Goal: Task Accomplishment & Management: Use online tool/utility

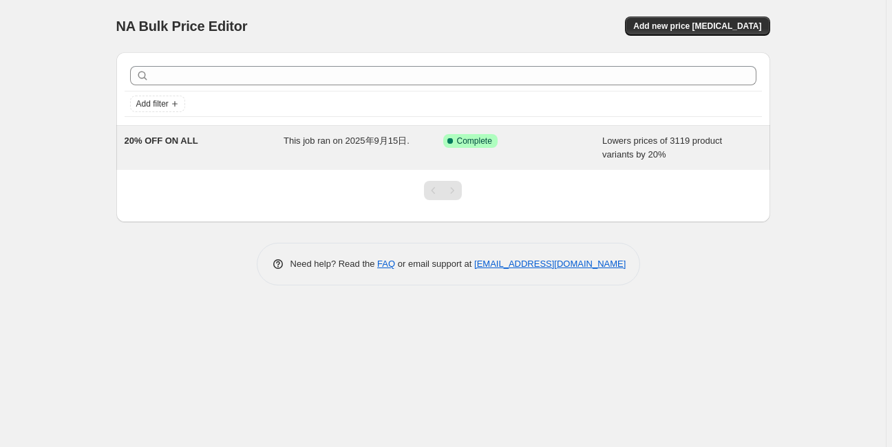
click at [292, 140] on span "This job ran on 2025年9月15日." at bounding box center [347, 141] width 126 height 10
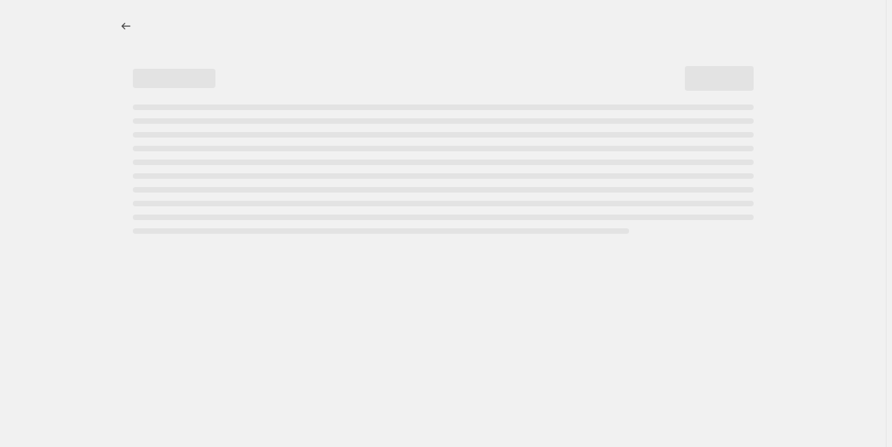
select select "percentage"
select select "vendor"
select select "not_equal"
select select "vendor"
select select "not_equal"
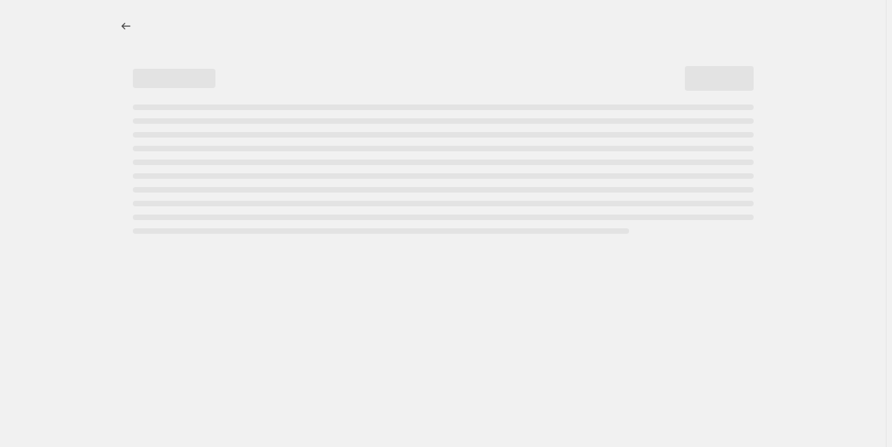
select select "product_status"
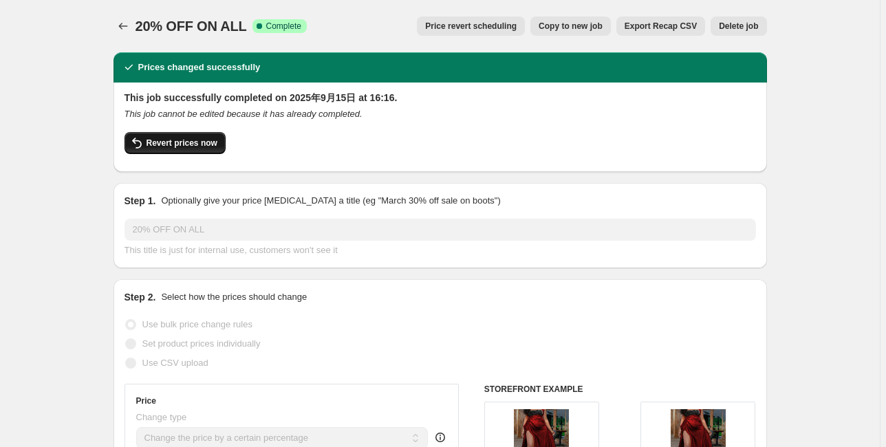
click at [209, 144] on span "Revert prices now" at bounding box center [182, 143] width 71 height 11
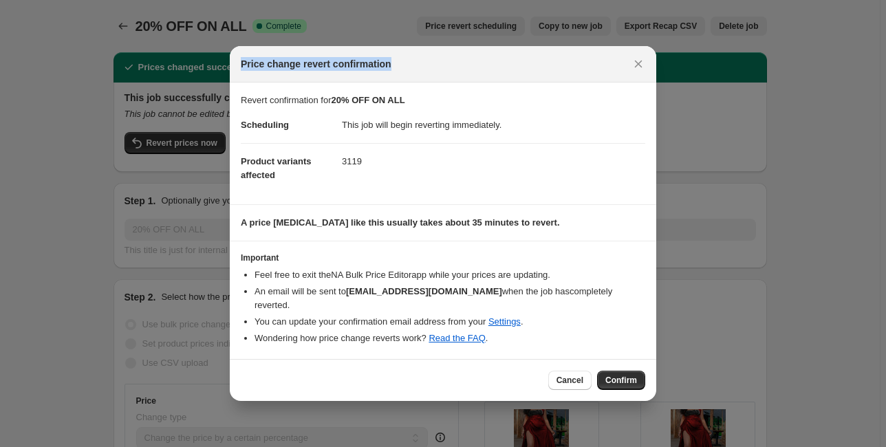
drag, startPoint x: 394, startPoint y: 74, endPoint x: 240, endPoint y: 70, distance: 154.2
click at [240, 70] on div "Price change revert confirmation" at bounding box center [443, 64] width 427 height 36
copy span "Price change revert confirmation"
click at [231, 45] on div at bounding box center [231, 45] width 0 height 0
click at [418, 447] on div "Close" at bounding box center [443, 447] width 886 height 0
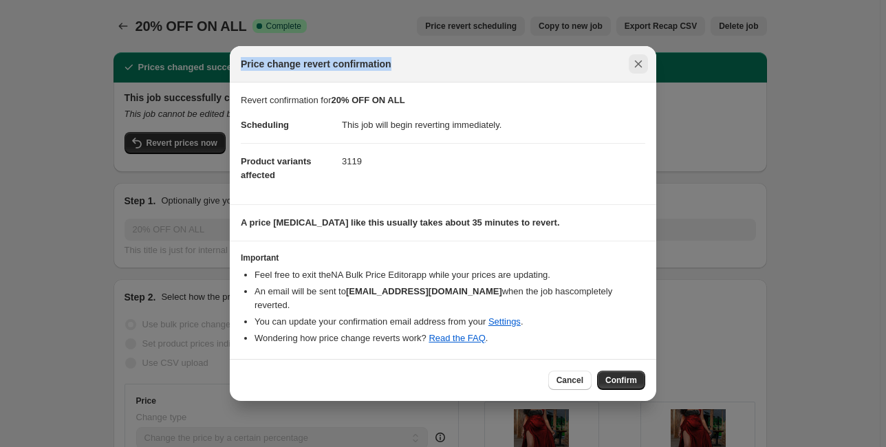
click at [638, 74] on button "Close" at bounding box center [638, 63] width 19 height 19
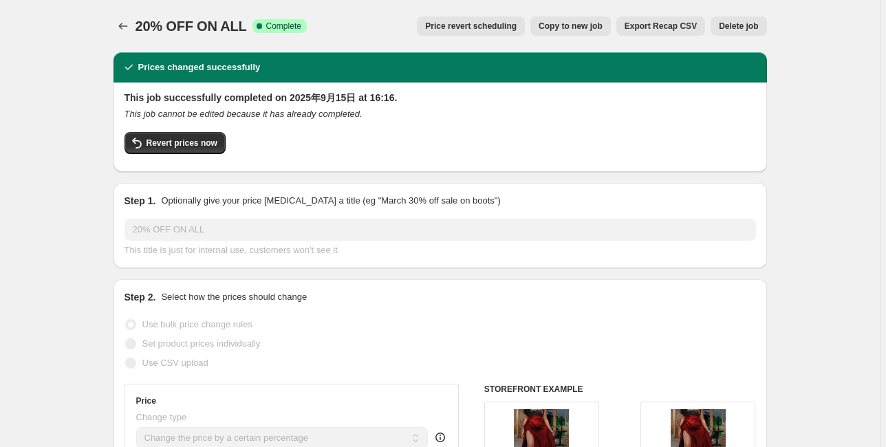
drag, startPoint x: 432, startPoint y: 25, endPoint x: 551, endPoint y: 8, distance: 120.2
click at [551, 18] on div "Price revert scheduling Copy to new job Export Recap CSV Delete job" at bounding box center [542, 26] width 449 height 19
drag, startPoint x: 527, startPoint y: 28, endPoint x: 288, endPoint y: 136, distance: 262.1
click at [175, 138] on span "Revert prices now" at bounding box center [182, 143] width 71 height 11
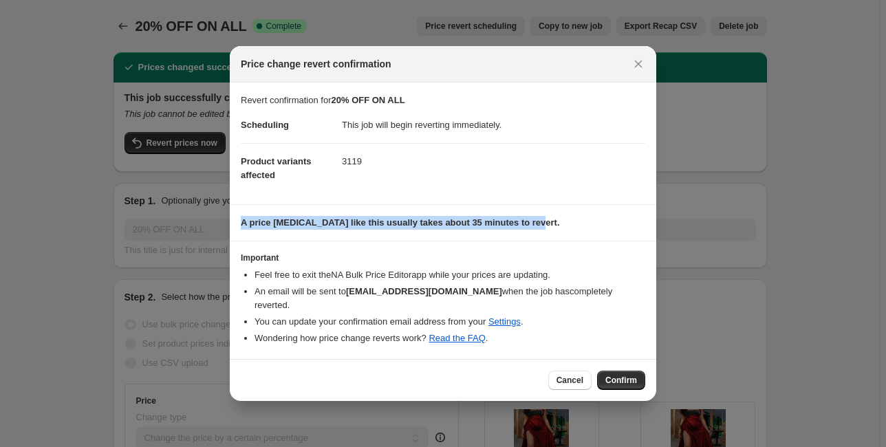
drag, startPoint x: 240, startPoint y: 232, endPoint x: 555, endPoint y: 228, distance: 315.2
click at [555, 228] on section "A price change job like this usually takes about 35 minutes to revert." at bounding box center [443, 223] width 427 height 36
copy b "A price change job like this usually takes about 35 minutes to revert."
click at [546, 204] on div at bounding box center [546, 204] width 0 height 0
drag, startPoint x: 647, startPoint y: 76, endPoint x: 588, endPoint y: 67, distance: 59.9
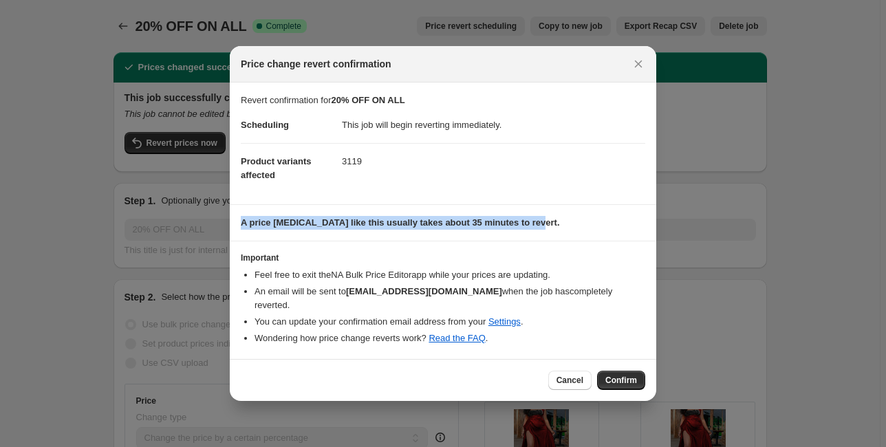
click at [647, 74] on button "Close" at bounding box center [638, 63] width 19 height 19
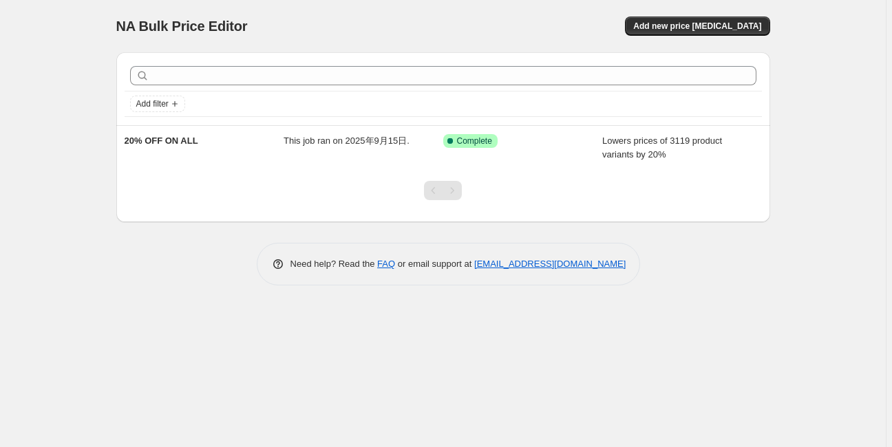
click at [705, 303] on div "NA Bulk Price Editor. This page is ready NA Bulk Price Editor Add new price cha…" at bounding box center [443, 153] width 687 height 306
click at [701, 28] on span "Add new price change job" at bounding box center [697, 26] width 128 height 11
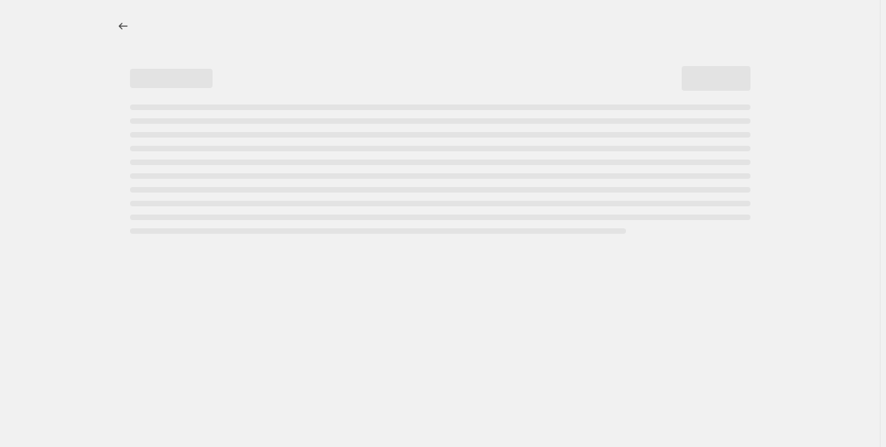
select select "percentage"
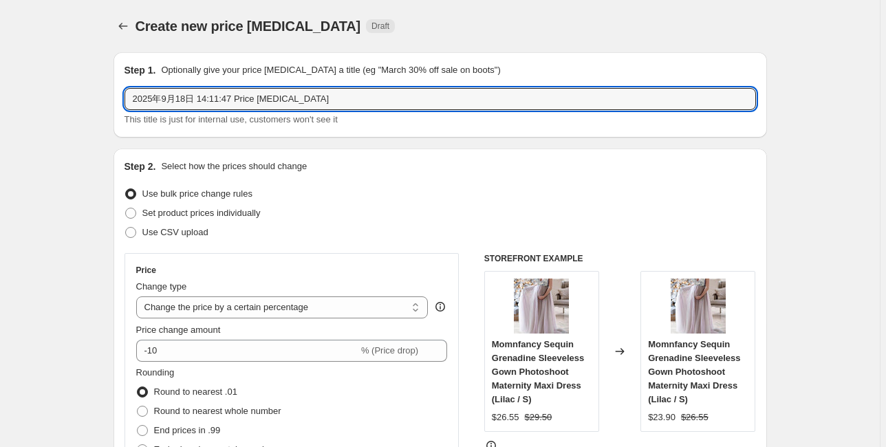
drag, startPoint x: 328, startPoint y: 95, endPoint x: 108, endPoint y: 100, distance: 219.6
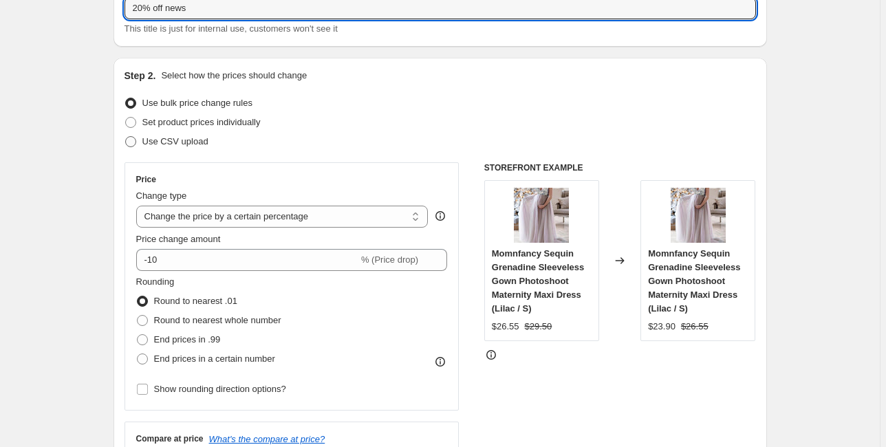
scroll to position [110, 0]
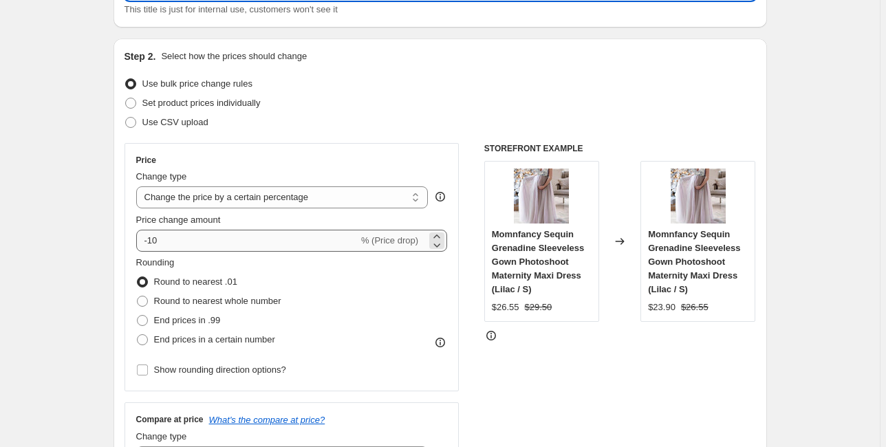
type input "20% off news"
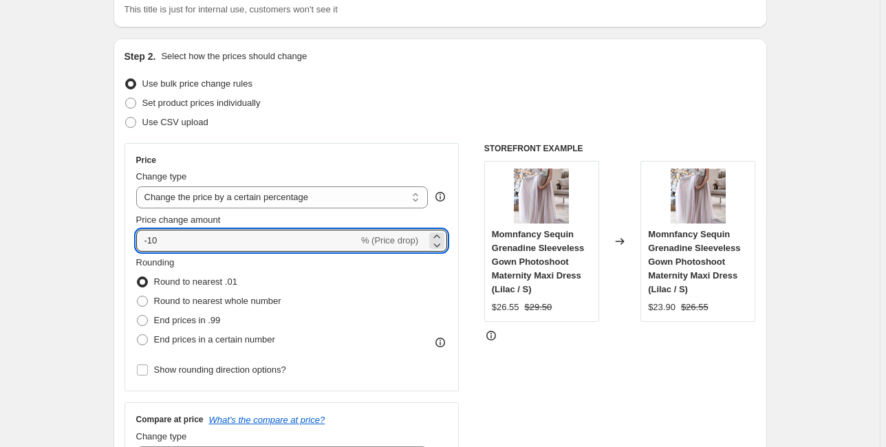
drag, startPoint x: 195, startPoint y: 244, endPoint x: 138, endPoint y: 243, distance: 57.1
click at [138, 243] on div "Price Change type Change the price to a certain amount Change the price by a ce…" at bounding box center [292, 267] width 335 height 248
type input "20"
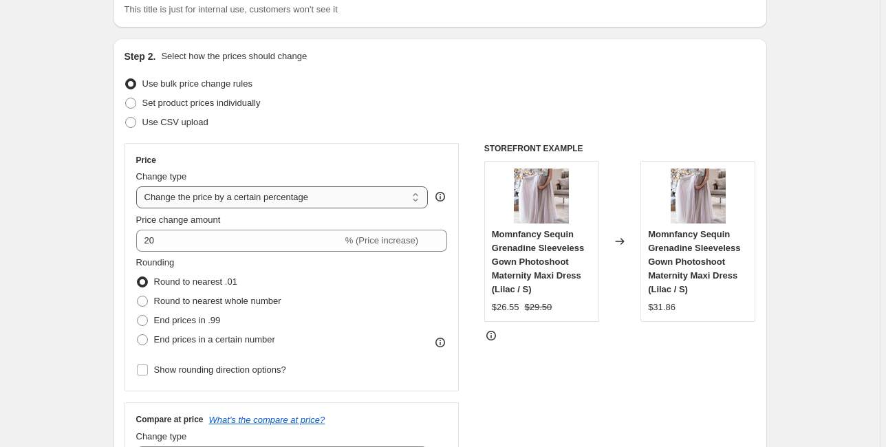
click at [237, 201] on select "Change the price to a certain amount Change the price by a certain amount Chang…" at bounding box center [282, 198] width 292 height 22
click at [138, 187] on select "Change the price to a certain amount Change the price by a certain amount Chang…" at bounding box center [282, 198] width 292 height 22
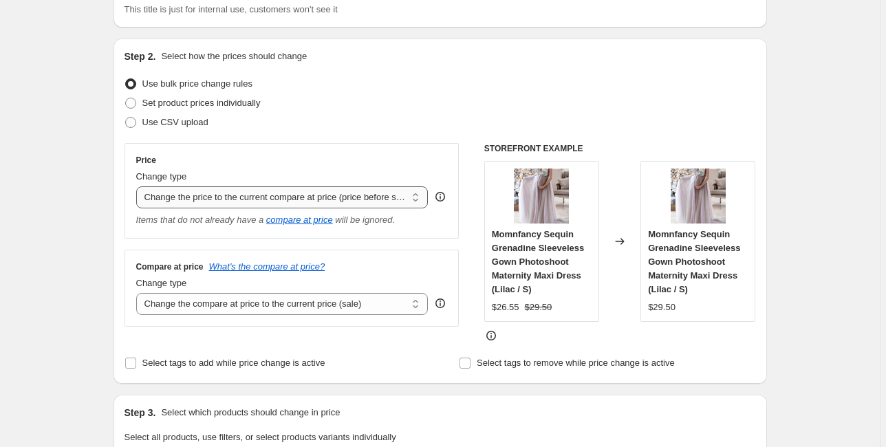
click at [256, 206] on select "Change the price to a certain amount Change the price by a certain amount Chang…" at bounding box center [282, 198] width 292 height 22
click at [138, 187] on select "Change the price to a certain amount Change the price by a certain amount Chang…" at bounding box center [282, 198] width 292 height 22
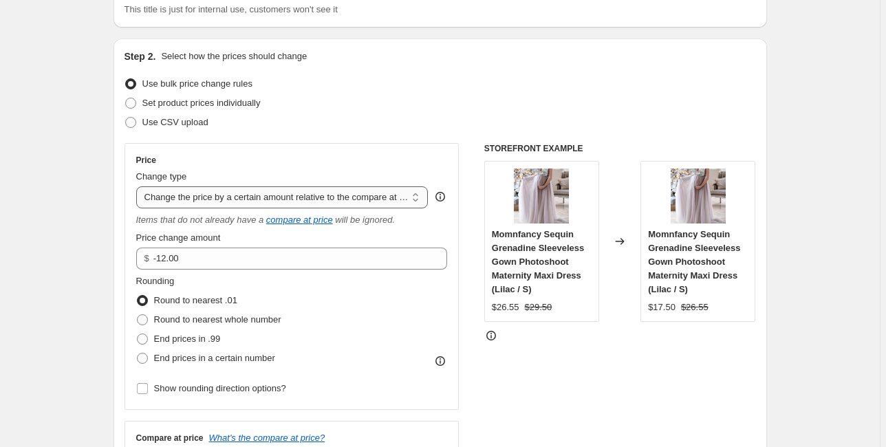
click at [262, 198] on select "Change the price to a certain amount Change the price by a certain amount Chang…" at bounding box center [282, 198] width 292 height 22
select select "by"
click at [138, 187] on select "Change the price to a certain amount Change the price by a certain amount Chang…" at bounding box center [282, 198] width 292 height 22
type input "-10.00"
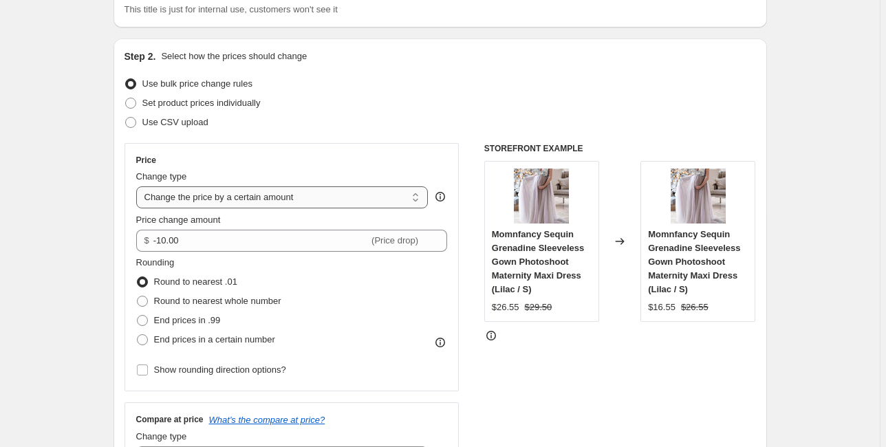
click at [223, 195] on select "Change the price to a certain amount Change the price by a certain amount Chang…" at bounding box center [282, 198] width 292 height 22
select select "to"
click at [138, 187] on select "Change the price to a certain amount Change the price by a certain amount Chang…" at bounding box center [282, 198] width 292 height 22
type input "80.00"
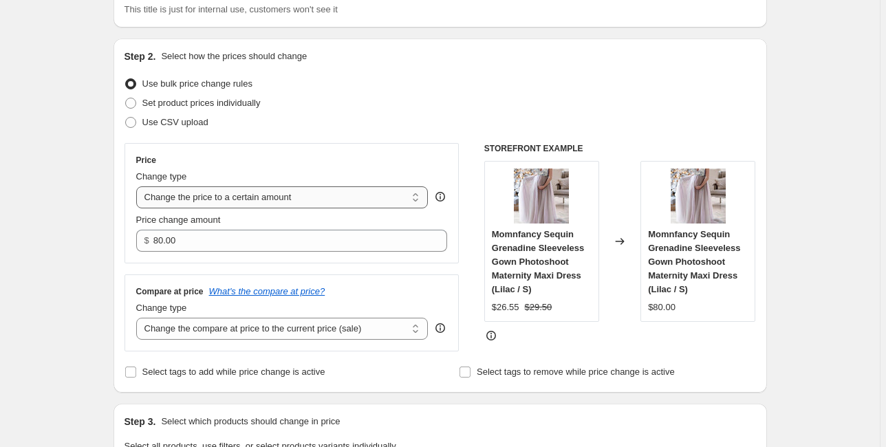
click at [221, 202] on select "Change the price to a certain amount Change the price by a certain amount Chang…" at bounding box center [282, 198] width 292 height 22
select select "percentage"
click at [138, 187] on select "Change the price to a certain amount Change the price by a certain amount Chang…" at bounding box center [282, 198] width 292 height 22
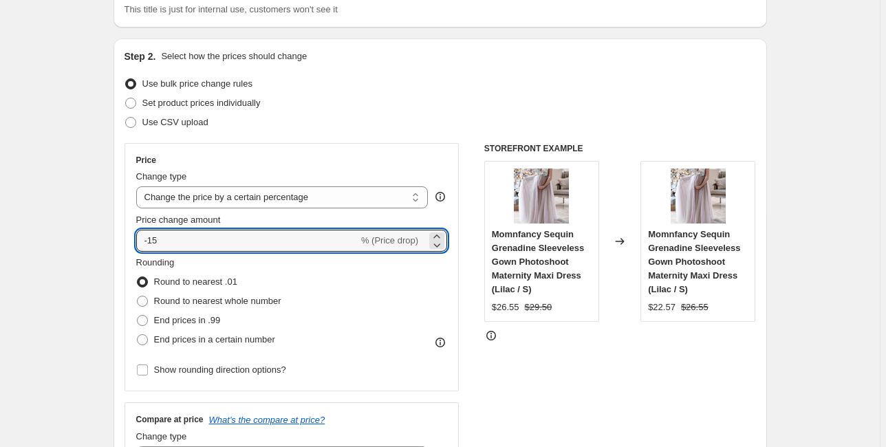
drag, startPoint x: 207, startPoint y: 244, endPoint x: 114, endPoint y: 242, distance: 92.9
type input "20"
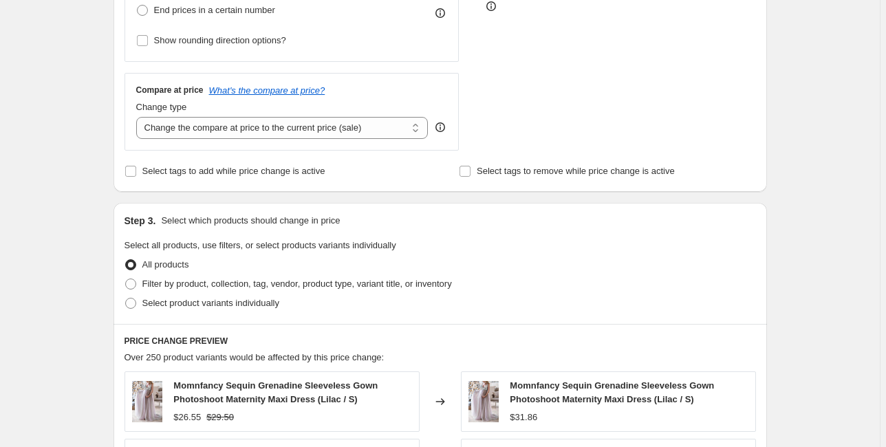
scroll to position [440, 0]
click at [169, 283] on span "Filter by product, collection, tag, vendor, product type, variant title, or inv…" at bounding box center [297, 283] width 310 height 10
click at [126, 279] on input "Filter by product, collection, tag, vendor, product type, variant title, or inv…" at bounding box center [125, 278] width 1 height 1
radio input "true"
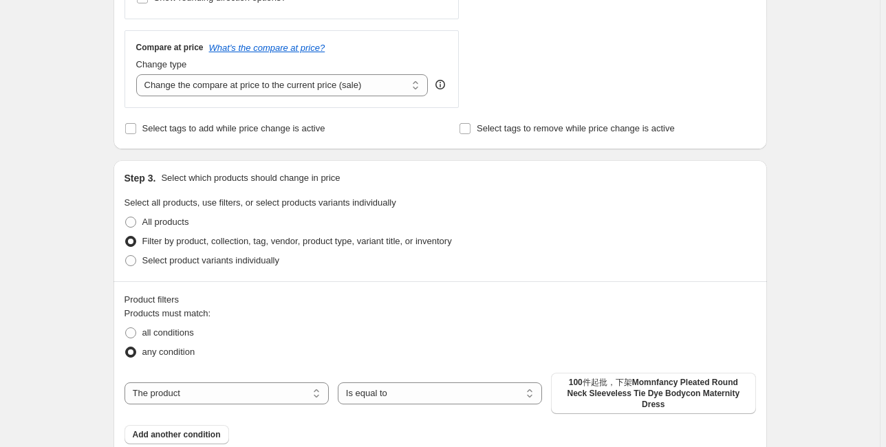
scroll to position [551, 0]
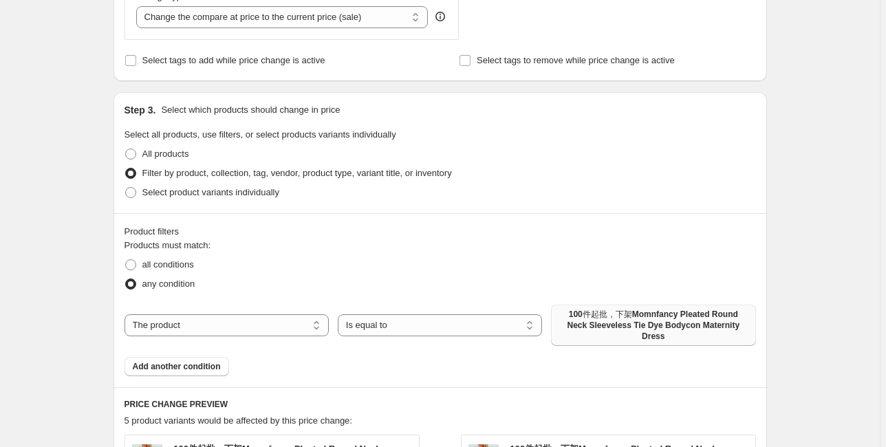
click at [601, 325] on span "100件起批，下架Momnfancy Pleated Round Neck Sleeveless Tie Dye Bodycon Maternity Dress" at bounding box center [654, 325] width 188 height 33
click at [242, 315] on select "The product The product's collection The product's tag The product's vendor The…" at bounding box center [227, 326] width 204 height 22
select select "product_type"
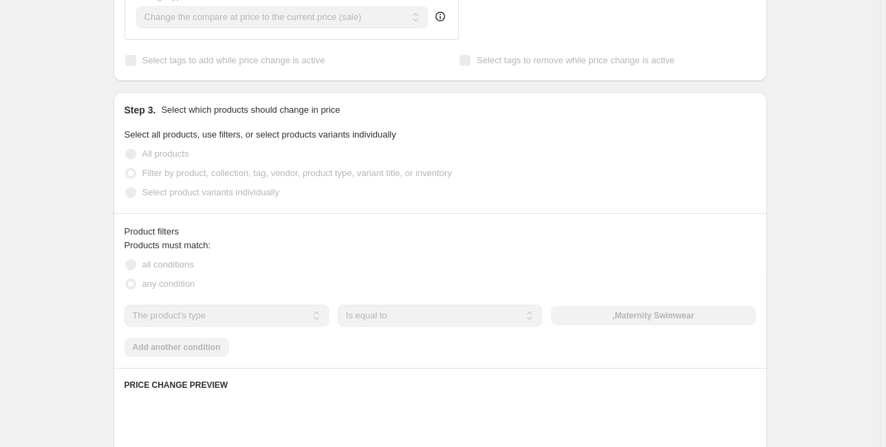
click at [55, 304] on div "Create new price change job. This page is ready Create new price change job Dra…" at bounding box center [440, 214] width 880 height 1531
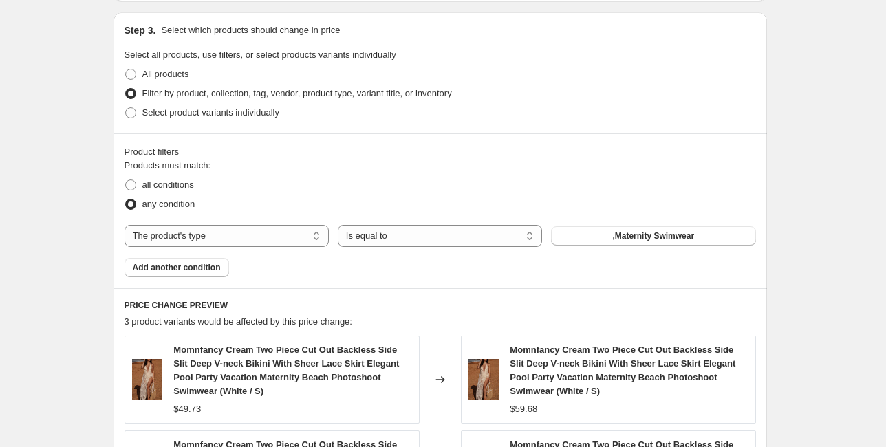
scroll to position [661, 0]
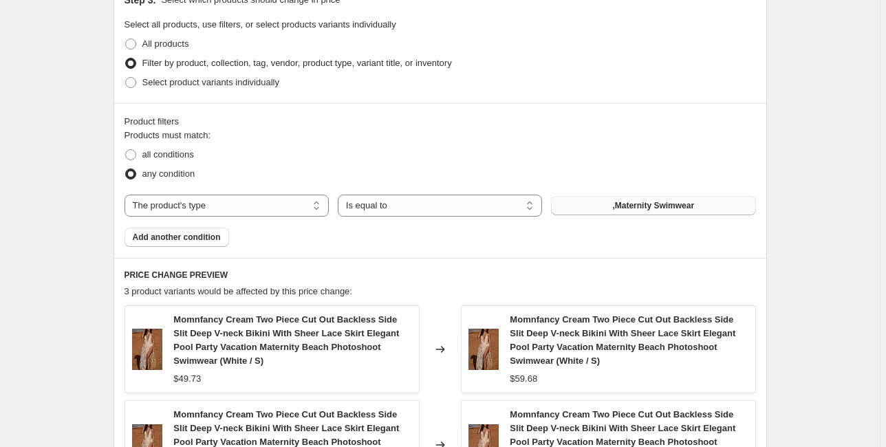
click at [628, 209] on span ",Maternity Swimwear" at bounding box center [654, 205] width 82 height 11
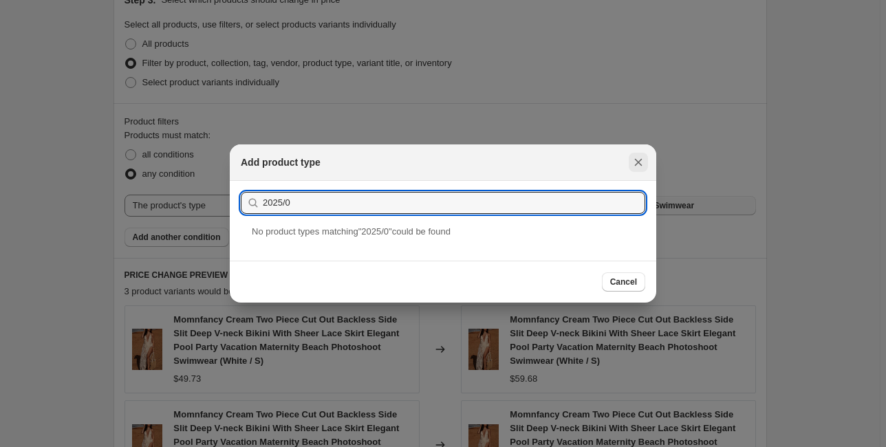
type input "2025/0"
click at [639, 159] on icon "Close" at bounding box center [639, 163] width 14 height 14
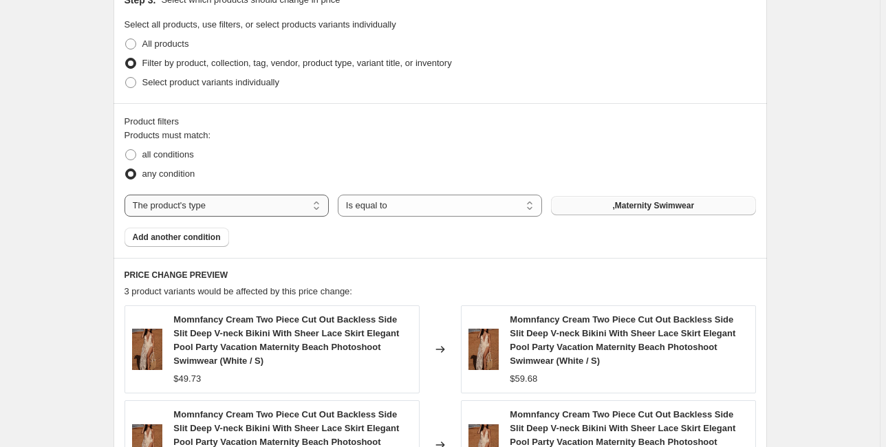
click at [185, 209] on select "The product The product's collection The product's tag The product's vendor The…" at bounding box center [227, 206] width 204 height 22
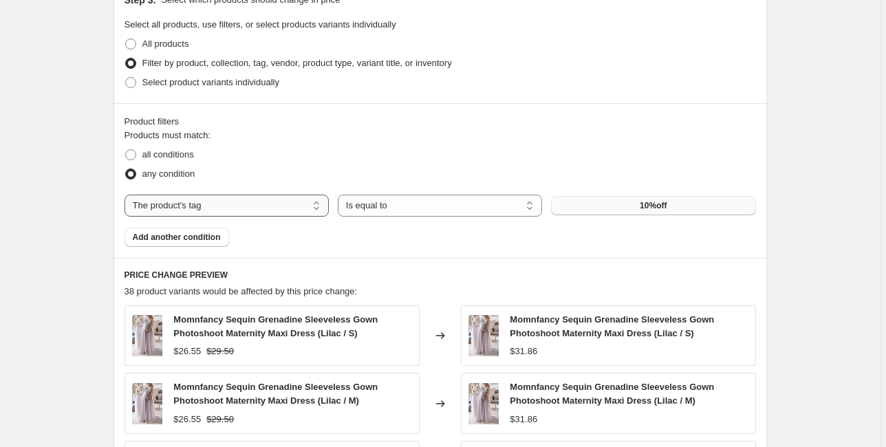
click at [257, 213] on select "The product The product's collection The product's tag The product's vendor The…" at bounding box center [227, 206] width 204 height 22
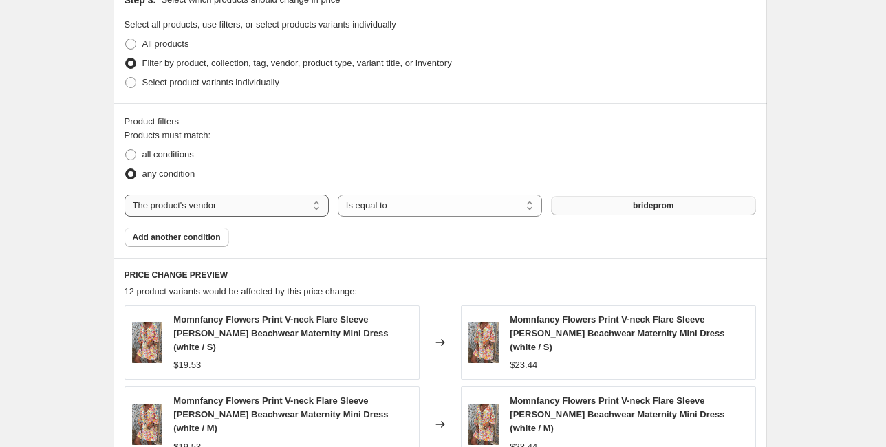
click at [198, 207] on select "The product The product's collection The product's tag The product's vendor The…" at bounding box center [227, 206] width 204 height 22
select select "tag"
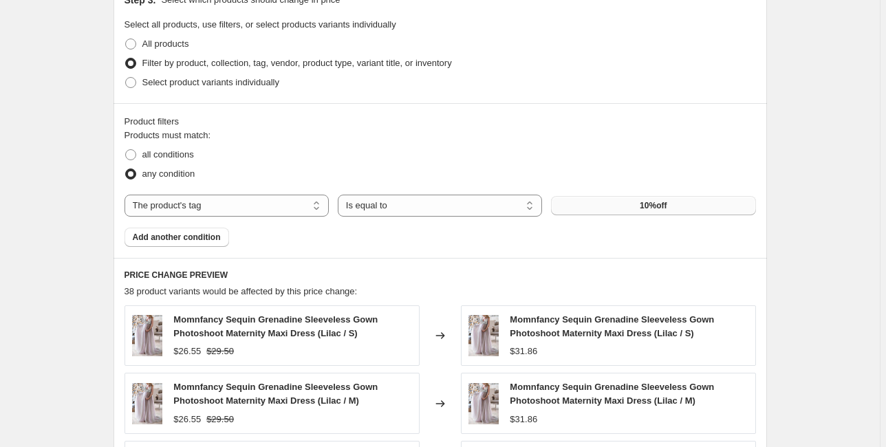
click at [625, 211] on button "10%off" at bounding box center [653, 205] width 204 height 19
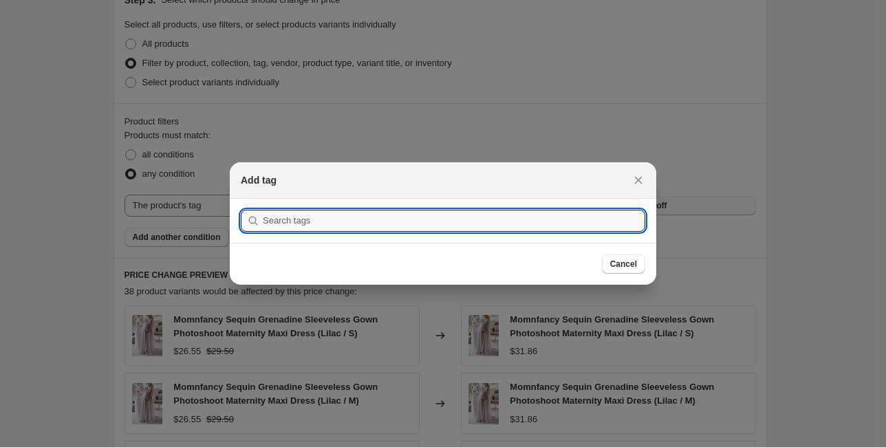
scroll to position [0, 0]
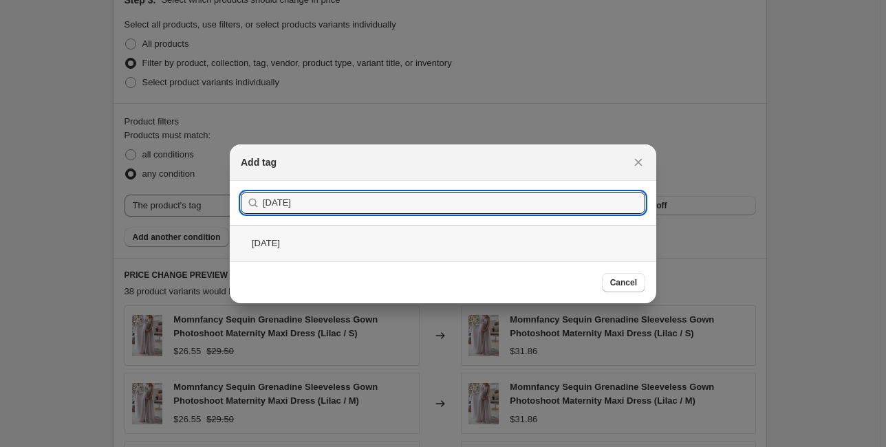
type input "2025/09/17"
click at [346, 250] on div "2025/09/17" at bounding box center [443, 243] width 427 height 36
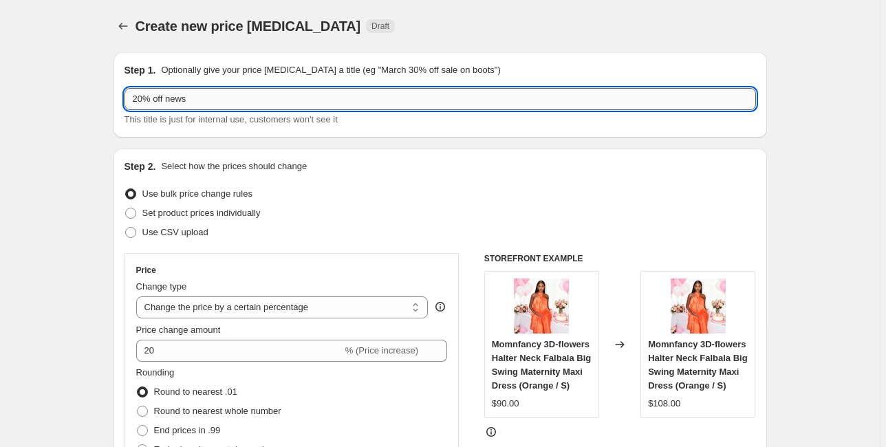
drag, startPoint x: 167, startPoint y: 100, endPoint x: 241, endPoint y: 105, distance: 73.8
click at [241, 105] on input "20% off news" at bounding box center [441, 99] width 632 height 22
click at [187, 107] on input "20% off 20250918" at bounding box center [441, 99] width 632 height 22
click at [202, 101] on input "20% off 2025/0918" at bounding box center [441, 99] width 632 height 22
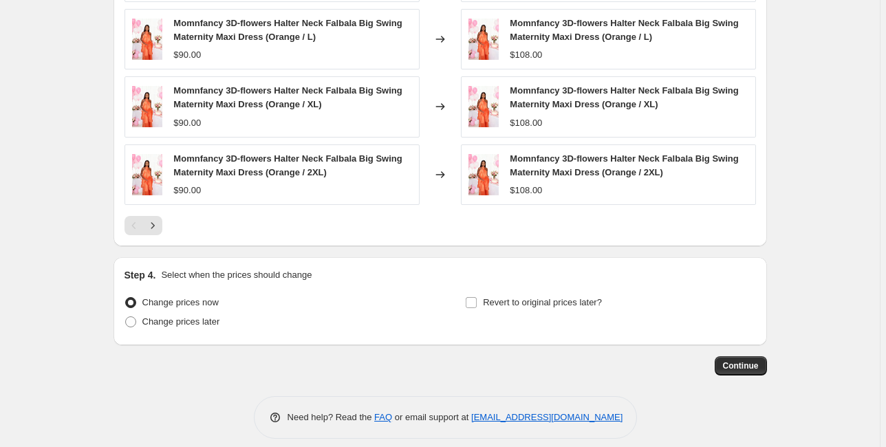
scroll to position [1104, 0]
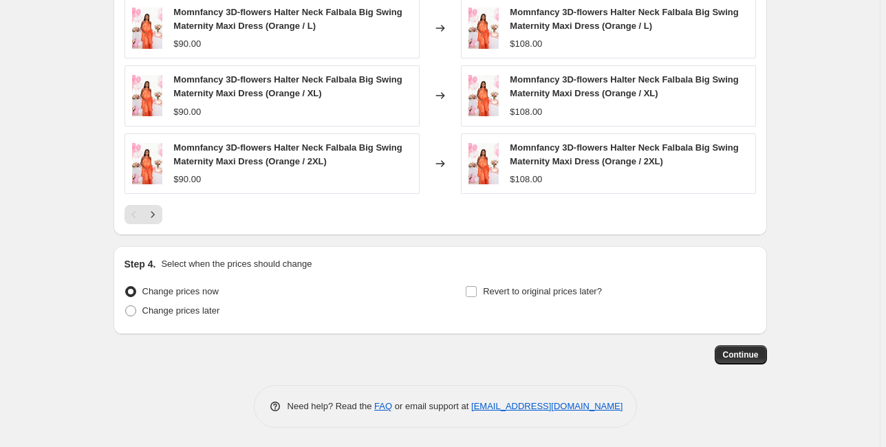
type input "20% off 2025/09/18"
click at [747, 355] on span "Continue" at bounding box center [741, 355] width 36 height 11
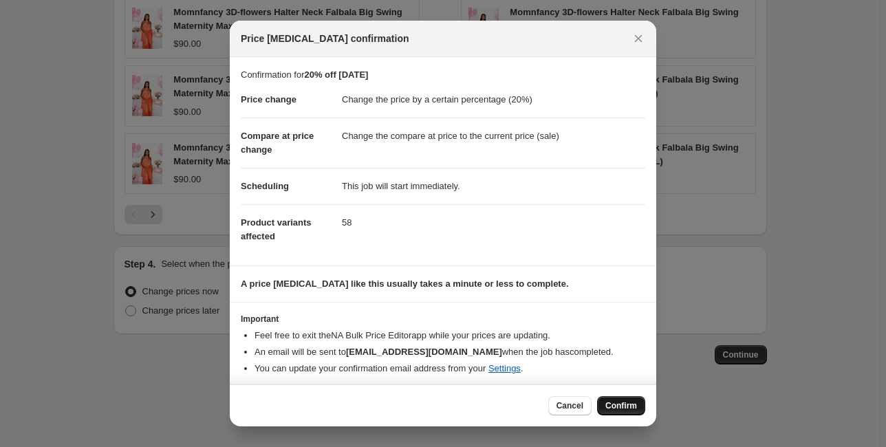
click at [626, 401] on span "Confirm" at bounding box center [622, 406] width 32 height 11
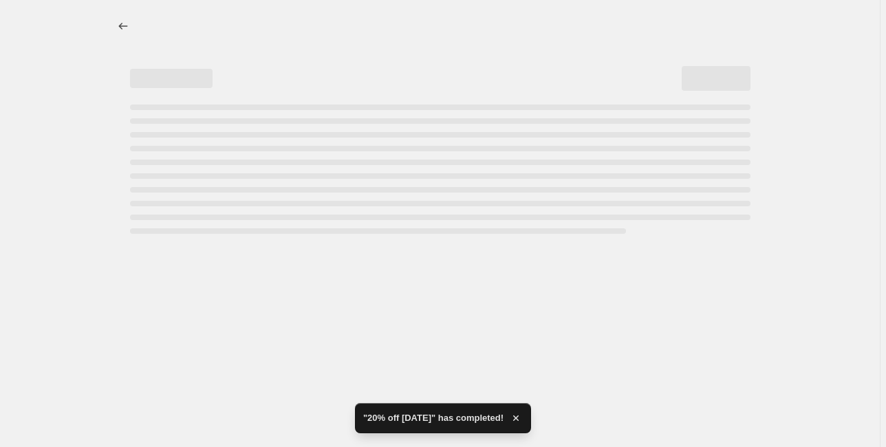
select select "percentage"
select select "tag"
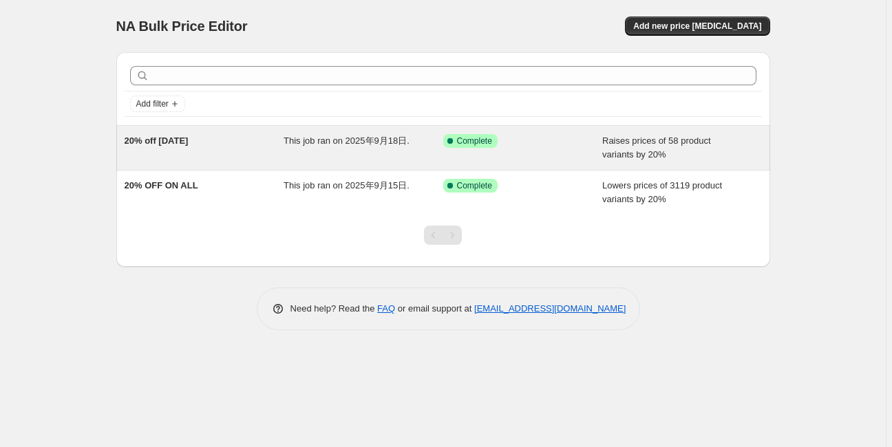
click at [180, 142] on span "20% off 2025/09/18" at bounding box center [157, 141] width 64 height 10
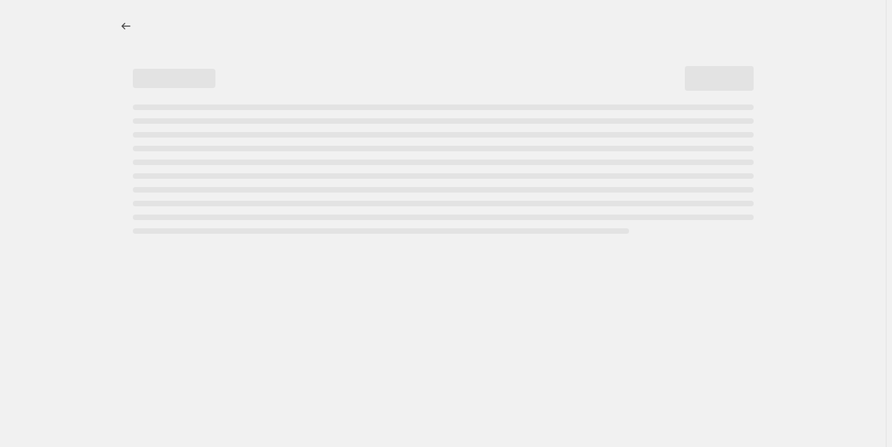
select select "percentage"
select select "tag"
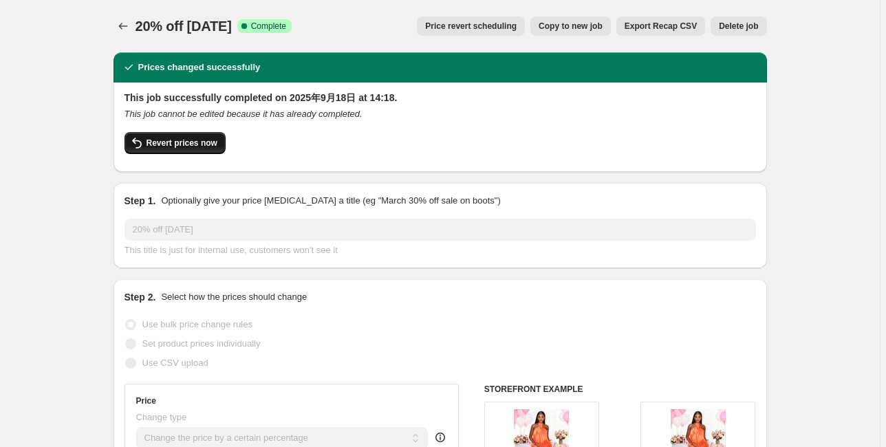
click at [204, 147] on span "Revert prices now" at bounding box center [182, 143] width 71 height 11
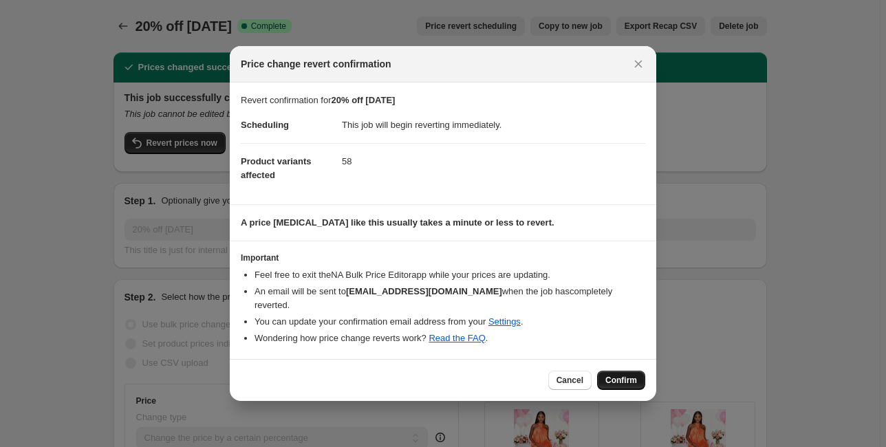
click at [610, 375] on span "Confirm" at bounding box center [622, 380] width 32 height 11
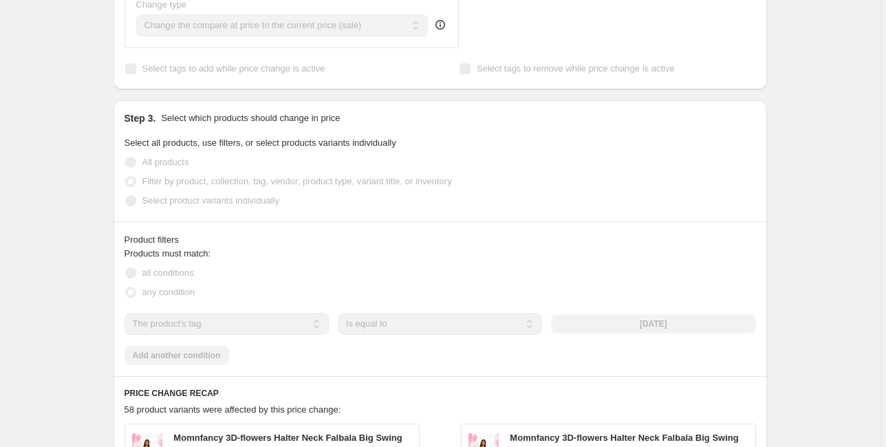
scroll to position [881, 0]
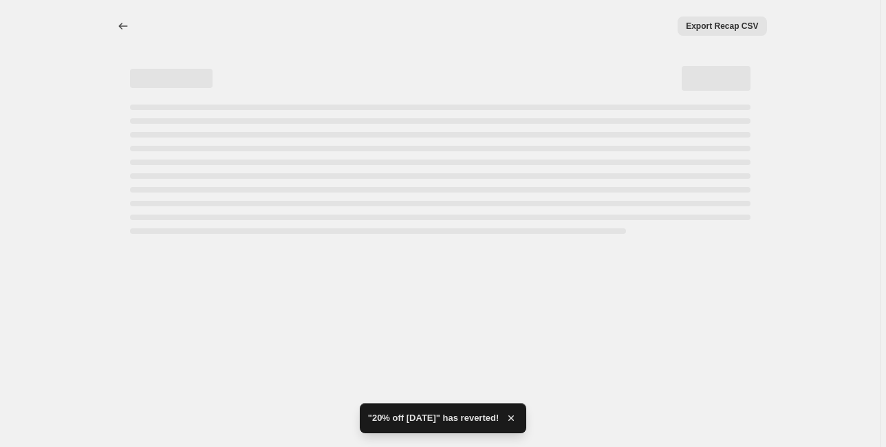
select select "percentage"
select select "tag"
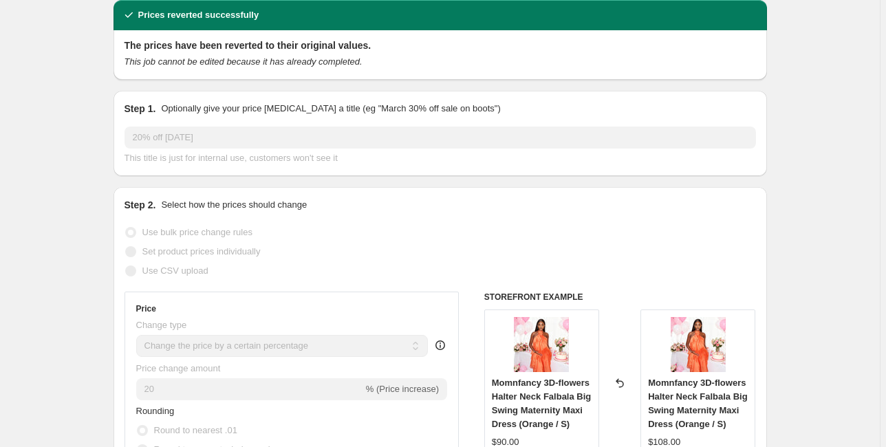
scroll to position [0, 0]
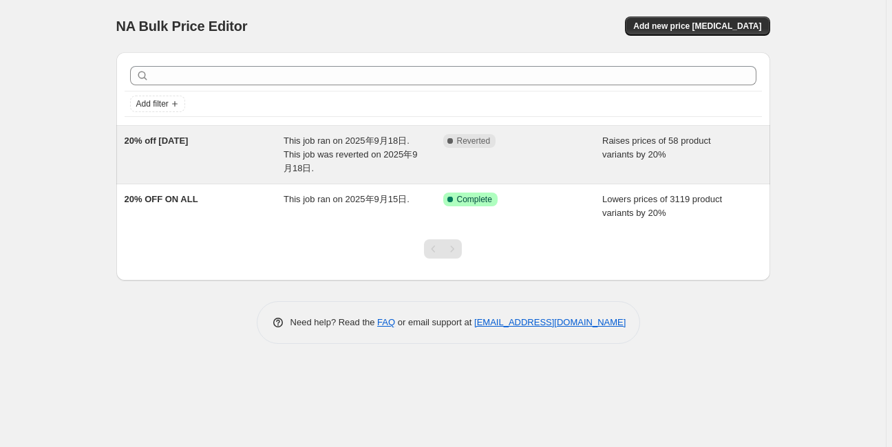
click at [308, 150] on span "This job ran on 2025年9月18日. This job was reverted on 2025年9月18日." at bounding box center [351, 155] width 134 height 38
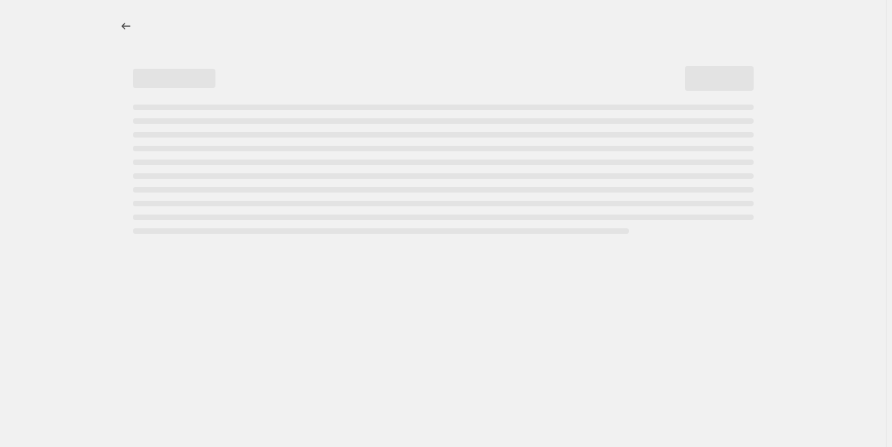
select select "percentage"
select select "tag"
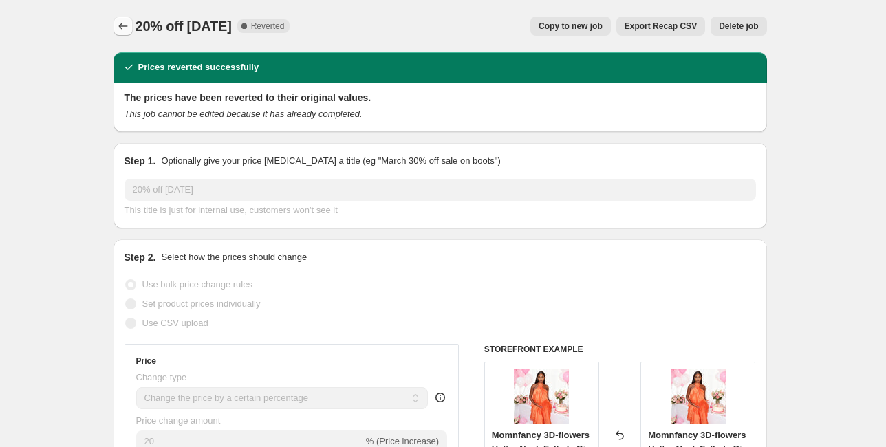
click at [124, 25] on icon "Price change jobs" at bounding box center [123, 26] width 14 height 14
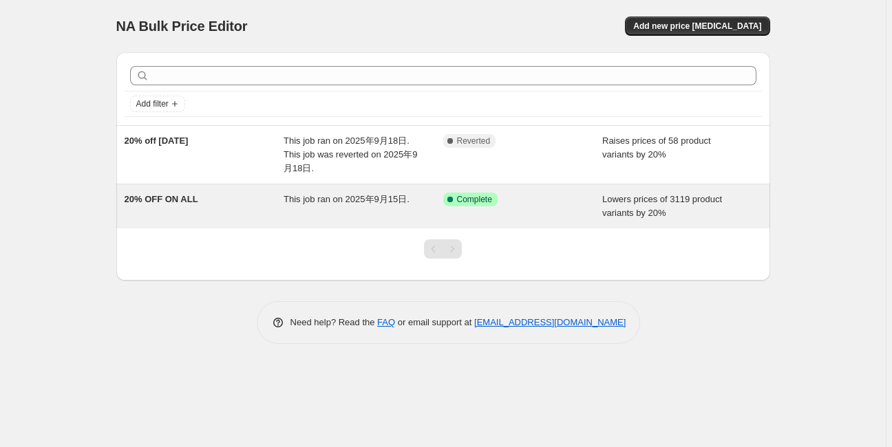
click at [317, 198] on span "This job ran on 2025年9月15日." at bounding box center [347, 199] width 126 height 10
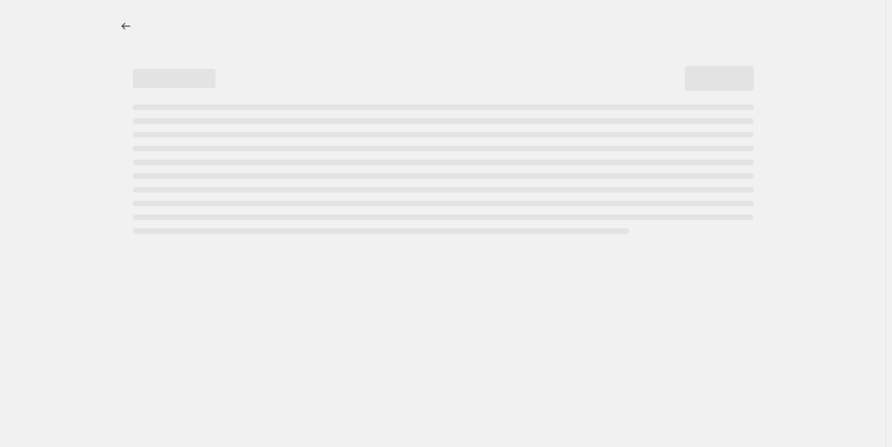
select select "percentage"
select select "vendor"
select select "not_equal"
select select "vendor"
select select "not_equal"
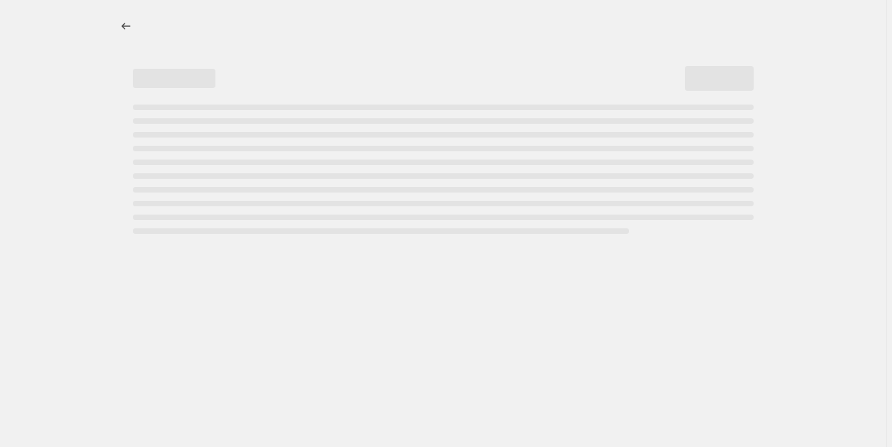
select select "product_status"
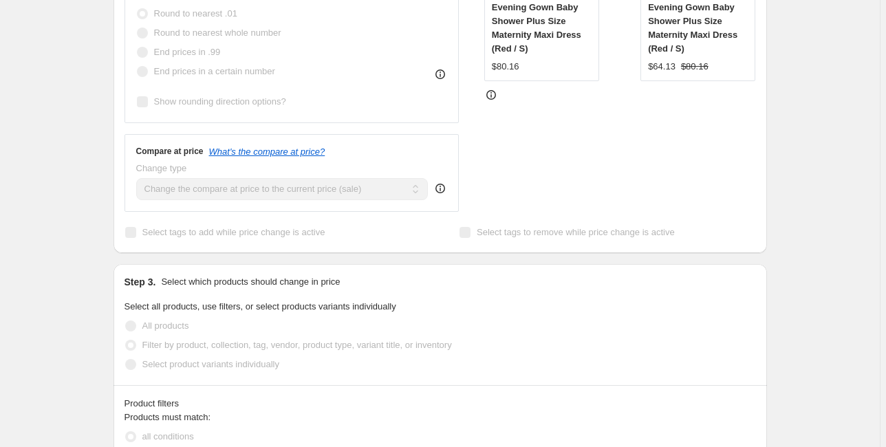
scroll to position [551, 0]
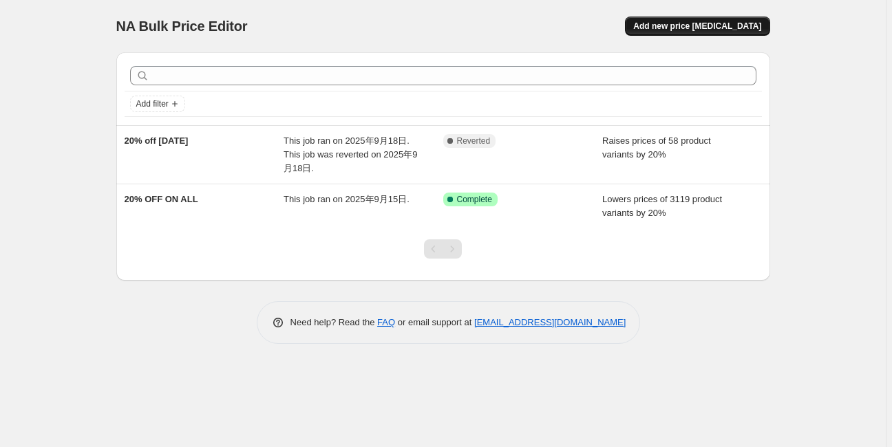
click at [710, 31] on span "Add new price change job" at bounding box center [697, 26] width 128 height 11
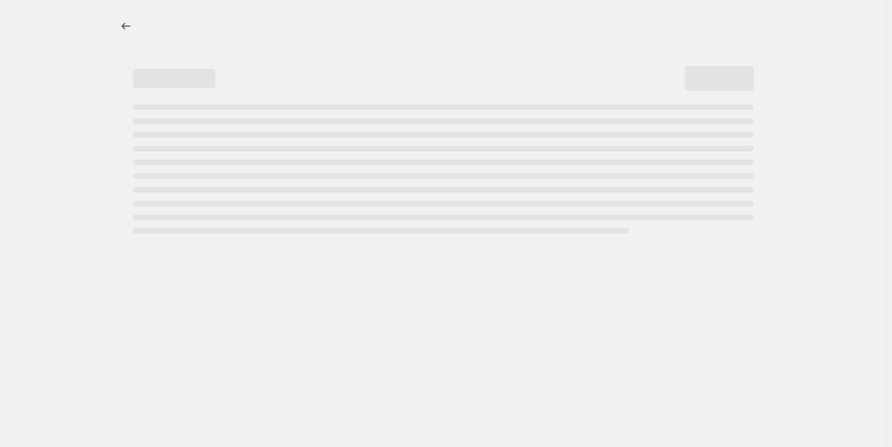
select select "percentage"
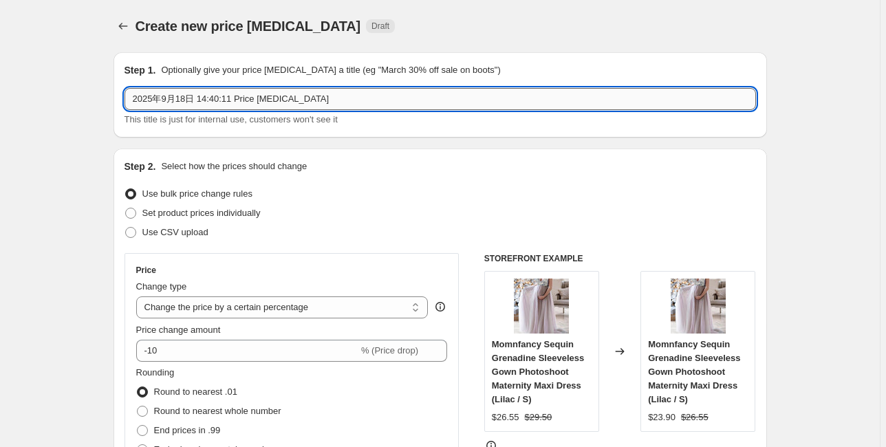
drag, startPoint x: 182, startPoint y: 98, endPoint x: 372, endPoint y: 107, distance: 190.2
click at [372, 105] on input "2025年9月18日 14:40:11 Price change job" at bounding box center [441, 99] width 632 height 22
click at [177, 102] on input "2025年9月17" at bounding box center [441, 99] width 632 height 22
click at [162, 99] on input "2025年9/17" at bounding box center [441, 99] width 632 height 22
click at [204, 103] on input "2025/9/17" at bounding box center [441, 99] width 632 height 22
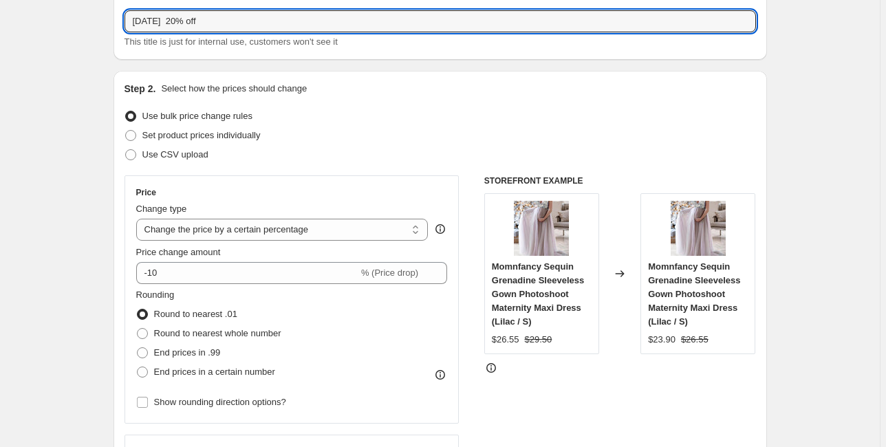
scroll to position [165, 0]
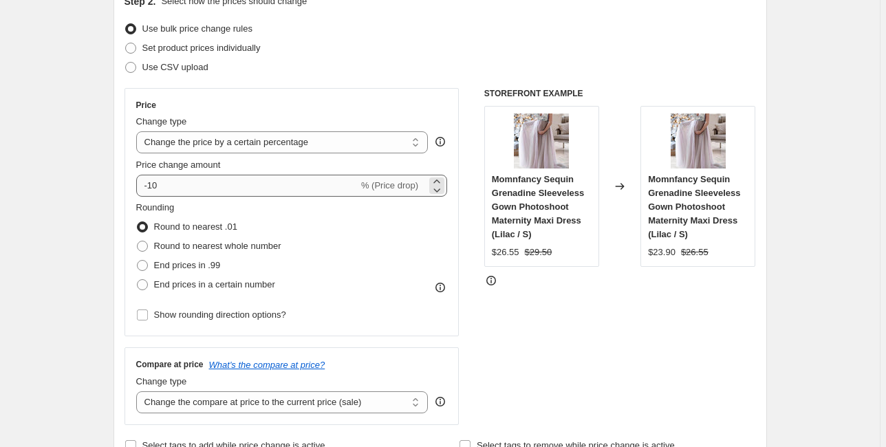
type input "2025/9/17 20% off"
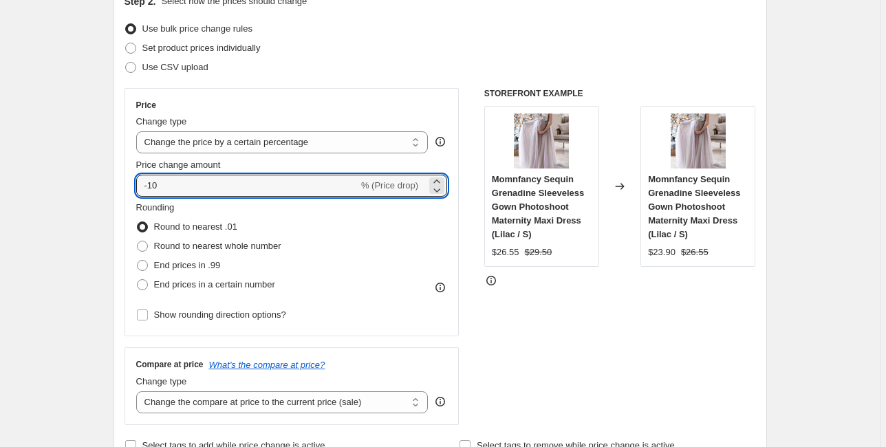
drag, startPoint x: 251, startPoint y: 184, endPoint x: 130, endPoint y: 180, distance: 120.5
click at [130, 180] on div "Price Change type Change the price to a certain amount Change the price by a ce…" at bounding box center [292, 212] width 335 height 248
type input "20"
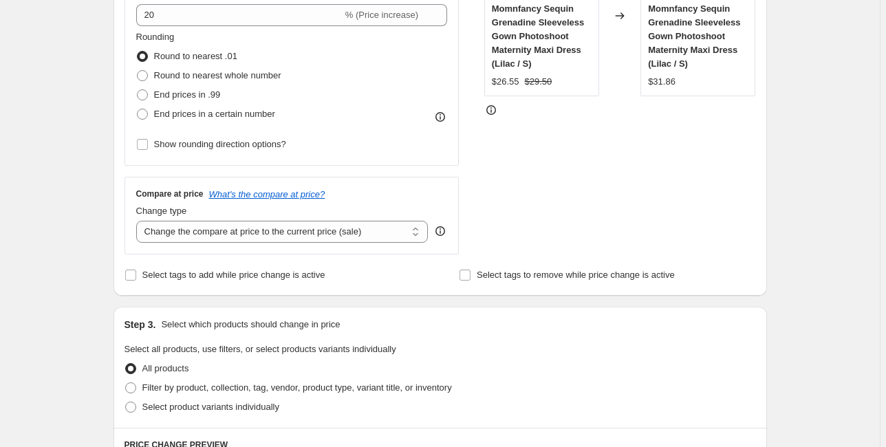
scroll to position [440, 0]
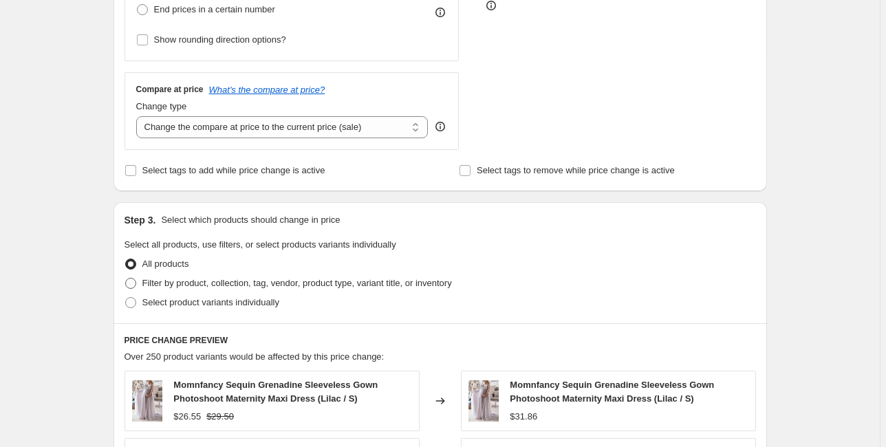
click at [160, 281] on span "Filter by product, collection, tag, vendor, product type, variant title, or inv…" at bounding box center [297, 283] width 310 height 10
click at [126, 279] on input "Filter by product, collection, tag, vendor, product type, variant title, or inv…" at bounding box center [125, 278] width 1 height 1
radio input "true"
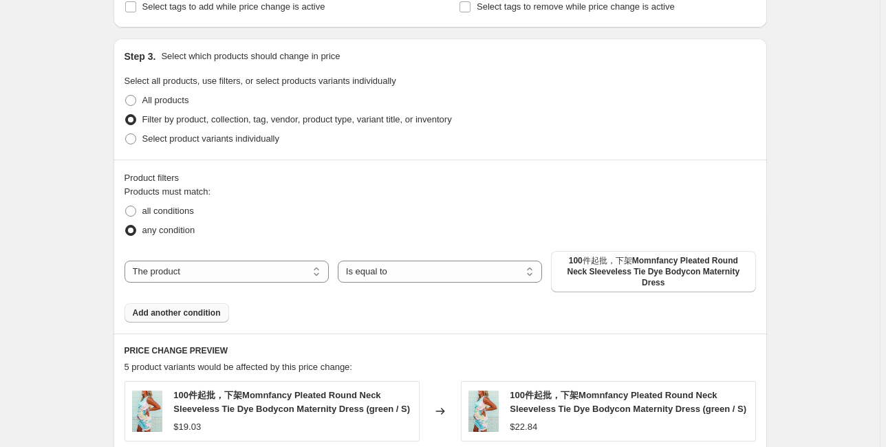
scroll to position [606, 0]
click at [239, 267] on select "The product The product's collection The product's tag The product's vendor The…" at bounding box center [227, 270] width 204 height 22
select select "tag"
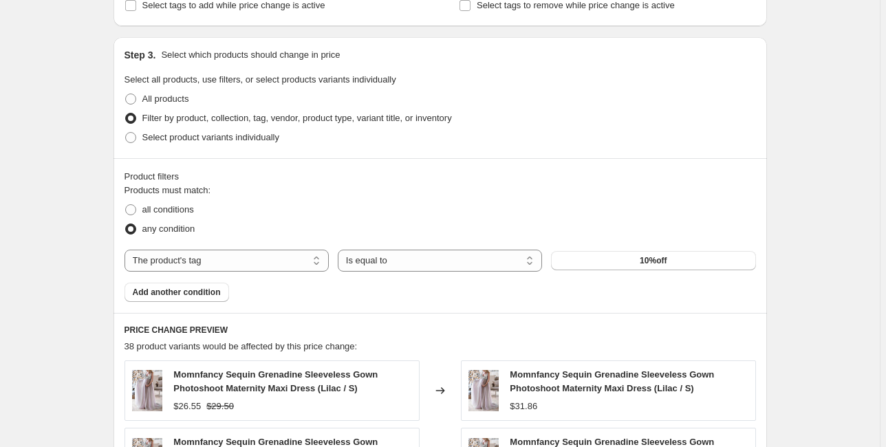
click at [626, 265] on button "10%off" at bounding box center [653, 260] width 204 height 19
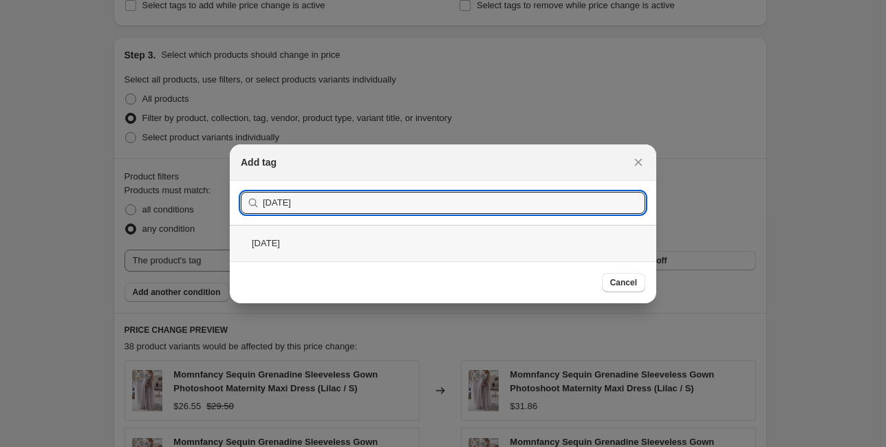
type input "2025/09/17"
click at [288, 248] on div "2025/09/17" at bounding box center [443, 243] width 427 height 36
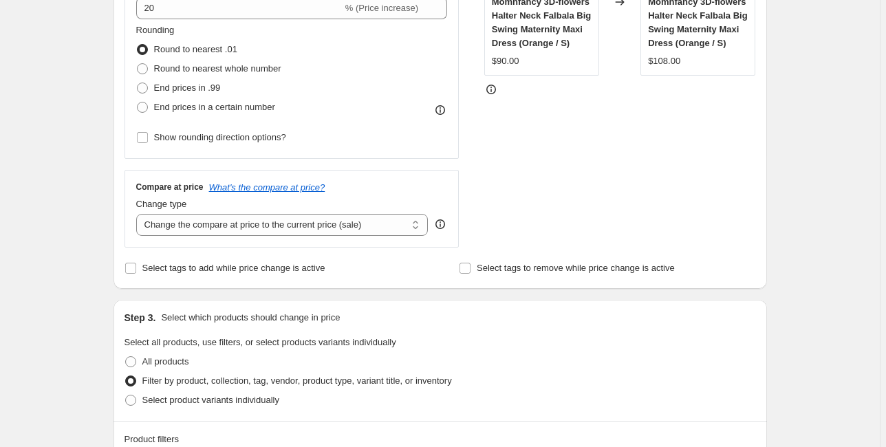
scroll to position [330, 0]
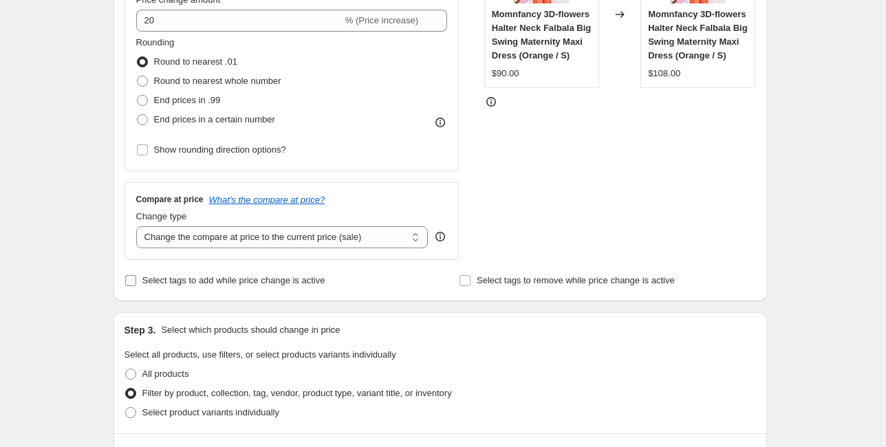
click at [277, 273] on label "Select tags to add while price change is active" at bounding box center [225, 280] width 201 height 19
click at [136, 275] on input "Select tags to add while price change is active" at bounding box center [130, 280] width 11 height 11
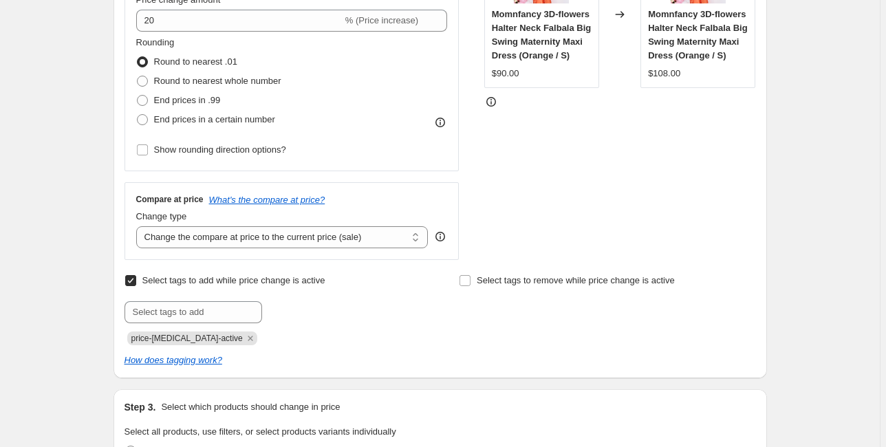
click at [270, 287] on span "Select tags to add while price change is active" at bounding box center [233, 281] width 183 height 14
click at [136, 286] on input "Select tags to add while price change is active" at bounding box center [130, 280] width 11 height 11
checkbox input "false"
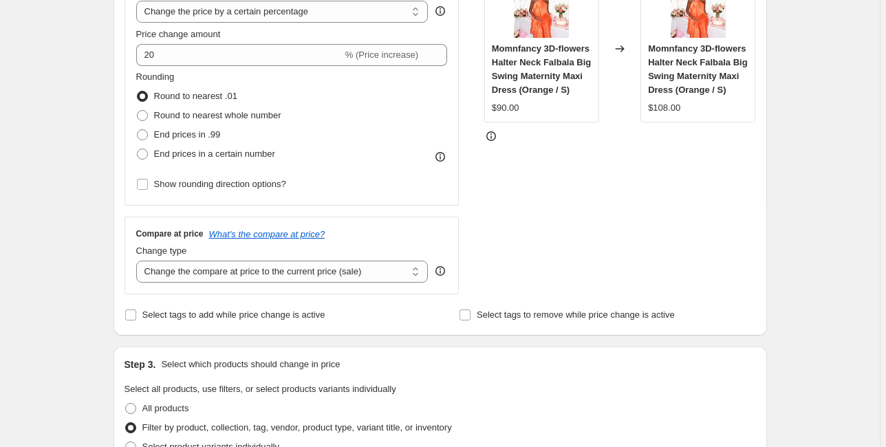
scroll to position [220, 0]
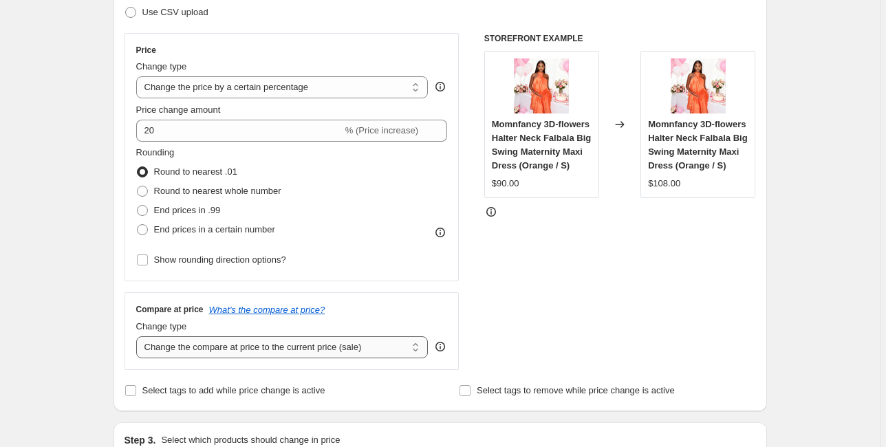
click at [322, 347] on select "Change the compare at price to the current price (sale) Change the compare at p…" at bounding box center [282, 348] width 292 height 22
click at [275, 87] on select "Change the price to a certain amount Change the price by a certain amount Chang…" at bounding box center [282, 87] width 292 height 22
select select "pcap"
click at [138, 76] on select "Change the price to a certain amount Change the price by a certain amount Chang…" at bounding box center [282, 87] width 292 height 22
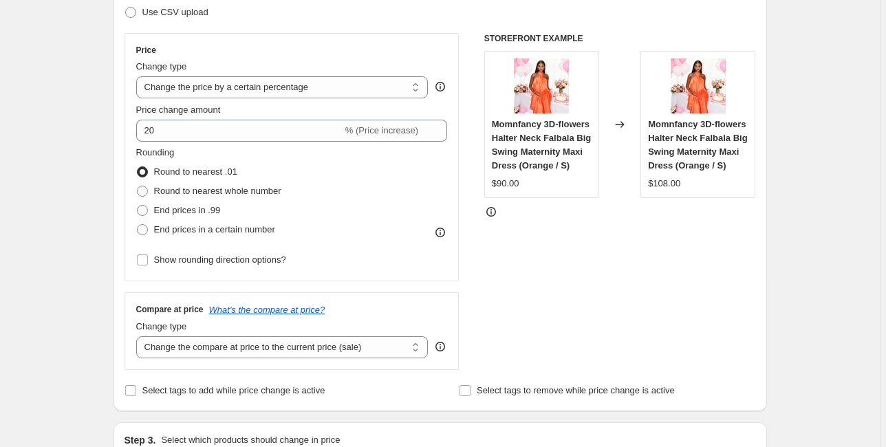
type input "-20"
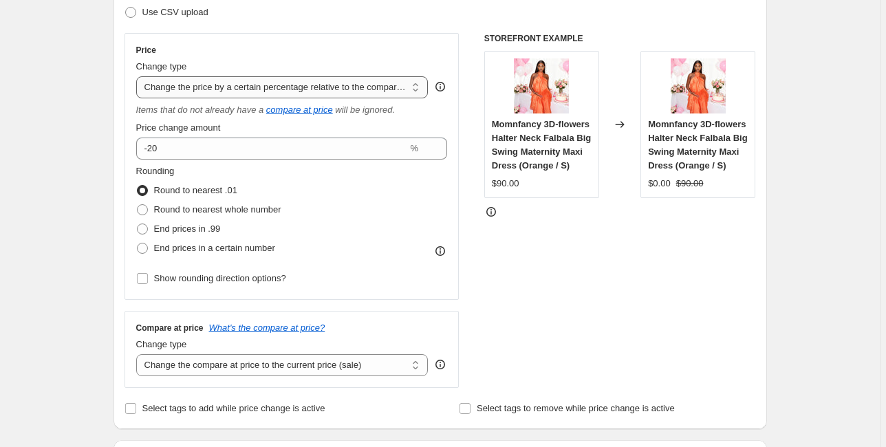
click at [295, 89] on select "Change the price to a certain amount Change the price by a certain amount Chang…" at bounding box center [282, 87] width 292 height 22
select select "pc"
type input "50"
click at [284, 93] on select "Change the price to a certain amount Change the price by a certain amount Chang…" at bounding box center [282, 87] width 292 height 22
click at [138, 76] on select "Change the price to a certain amount Change the price by a certain amount Chang…" at bounding box center [282, 87] width 292 height 22
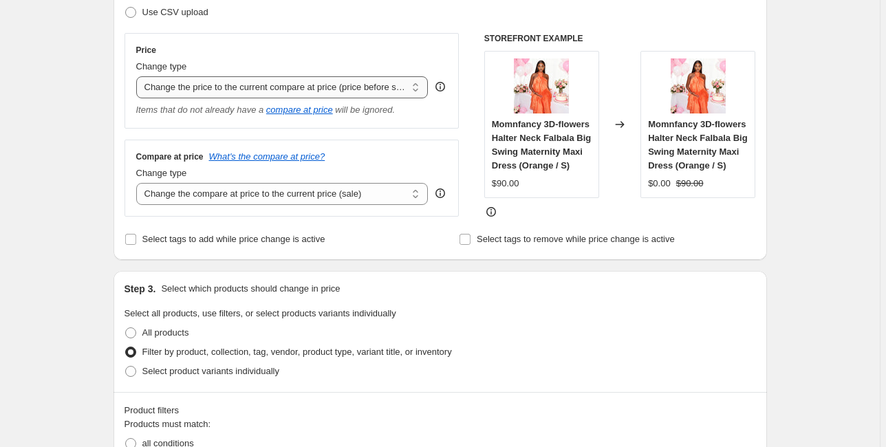
click at [289, 96] on select "Change the price to a certain amount Change the price by a certain amount Chang…" at bounding box center [282, 87] width 292 height 22
click at [138, 76] on select "Change the price to a certain amount Change the price by a certain amount Chang…" at bounding box center [282, 87] width 292 height 22
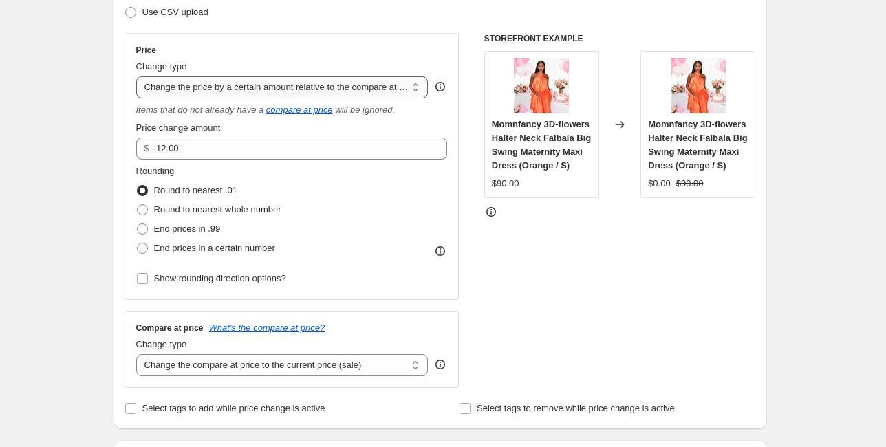
click at [279, 83] on select "Change the price to a certain amount Change the price by a certain amount Chang…" at bounding box center [282, 87] width 292 height 22
select select "pcap"
click at [138, 76] on select "Change the price to a certain amount Change the price by a certain amount Chang…" at bounding box center [282, 87] width 292 height 22
type input "-20"
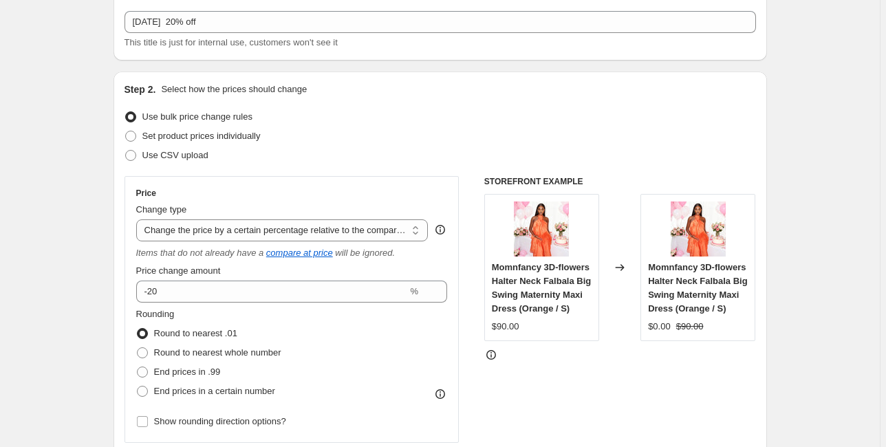
scroll to position [0, 0]
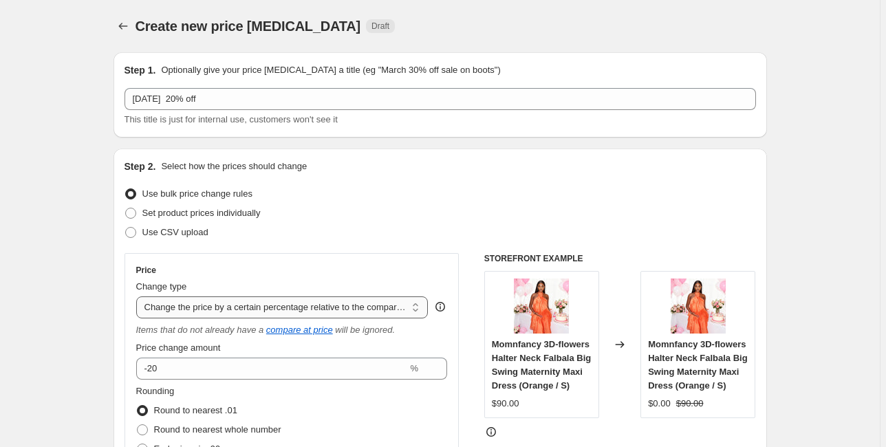
click at [266, 299] on select "Change the price to a certain amount Change the price by a certain amount Chang…" at bounding box center [282, 308] width 292 height 22
select select "by"
click at [138, 297] on select "Change the price to a certain amount Change the price by a certain amount Chang…" at bounding box center [282, 308] width 292 height 22
type input "-10.00"
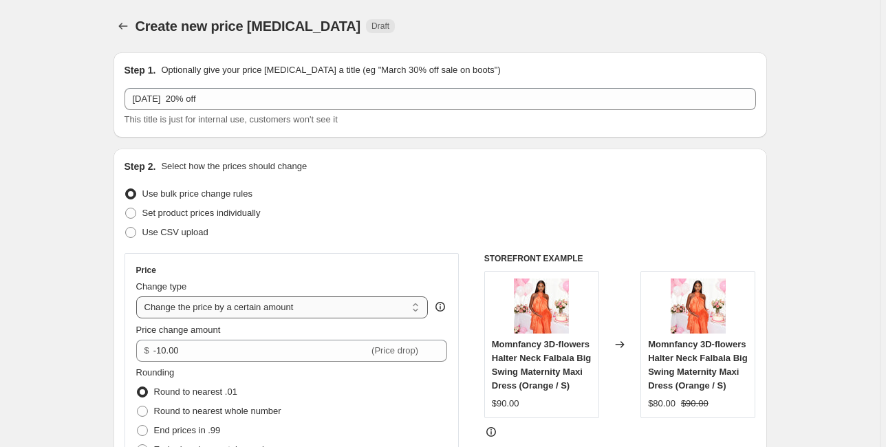
click at [235, 311] on select "Change the price to a certain amount Change the price by a certain amount Chang…" at bounding box center [282, 308] width 292 height 22
select select "to"
click at [138, 297] on select "Change the price to a certain amount Change the price by a certain amount Chang…" at bounding box center [282, 308] width 292 height 22
type input "80.00"
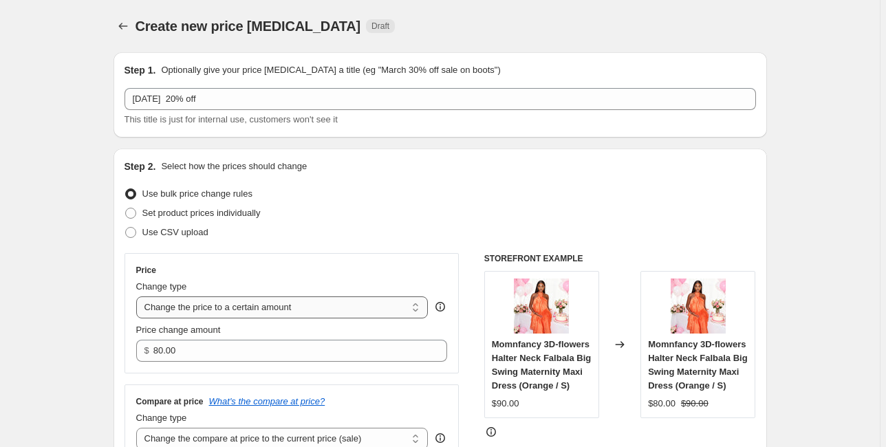
click at [247, 301] on select "Change the price to a certain amount Change the price by a certain amount Chang…" at bounding box center [282, 308] width 292 height 22
select select "percentage"
click at [138, 297] on select "Change the price to a certain amount Change the price by a certain amount Chang…" at bounding box center [282, 308] width 292 height 22
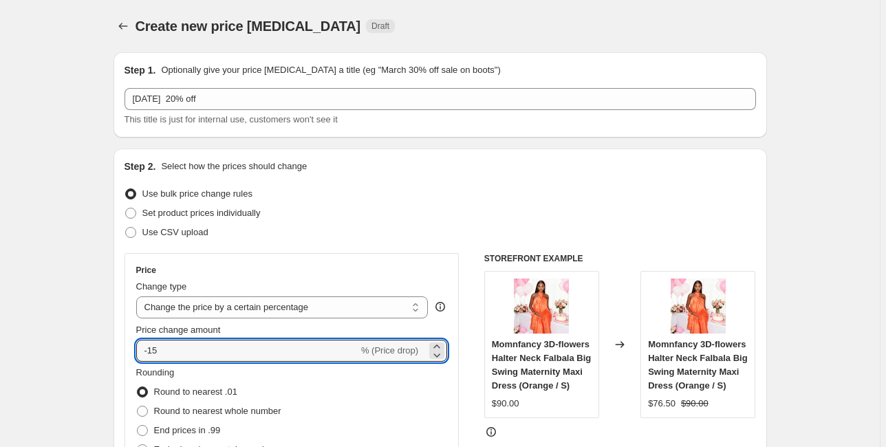
drag, startPoint x: 220, startPoint y: 352, endPoint x: 107, endPoint y: 348, distance: 113.6
type input "20"
click at [443, 228] on div "Use CSV upload" at bounding box center [441, 232] width 632 height 19
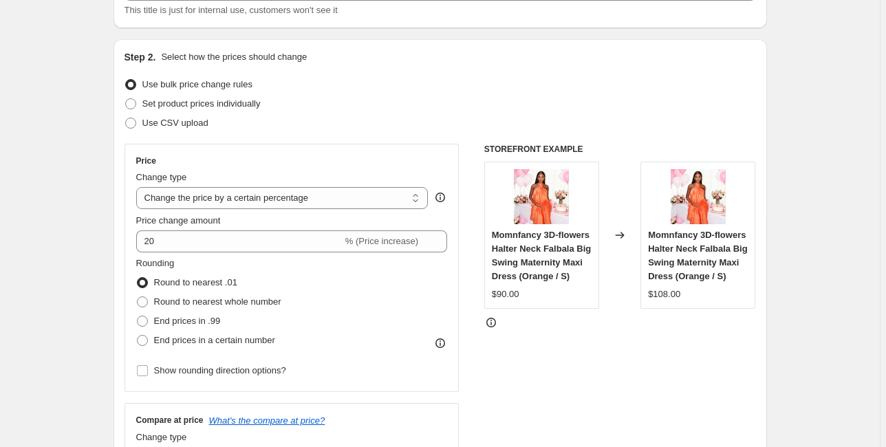
scroll to position [110, 0]
drag, startPoint x: 488, startPoint y: 147, endPoint x: 606, endPoint y: 142, distance: 117.8
click at [606, 142] on div "Step 2. Select how the prices should change Use bulk price change rules Set pro…" at bounding box center [441, 280] width 632 height 461
click at [597, 124] on div at bounding box center [597, 124] width 0 height 0
click at [696, 98] on div "Set product prices individually" at bounding box center [441, 103] width 632 height 19
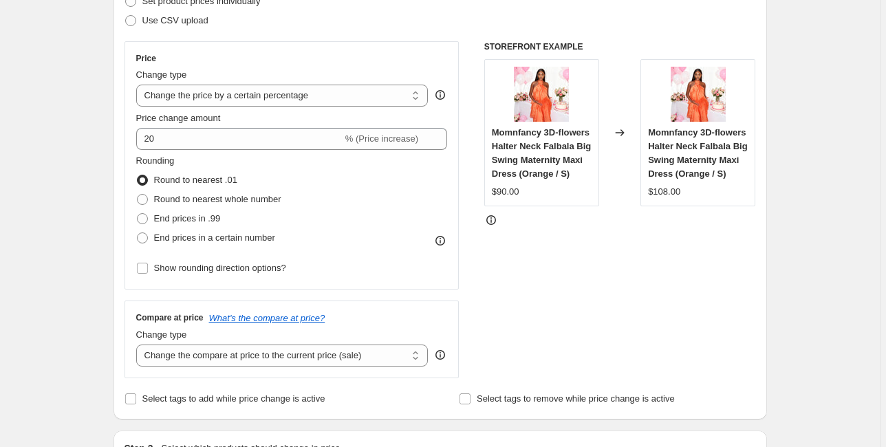
scroll to position [220, 0]
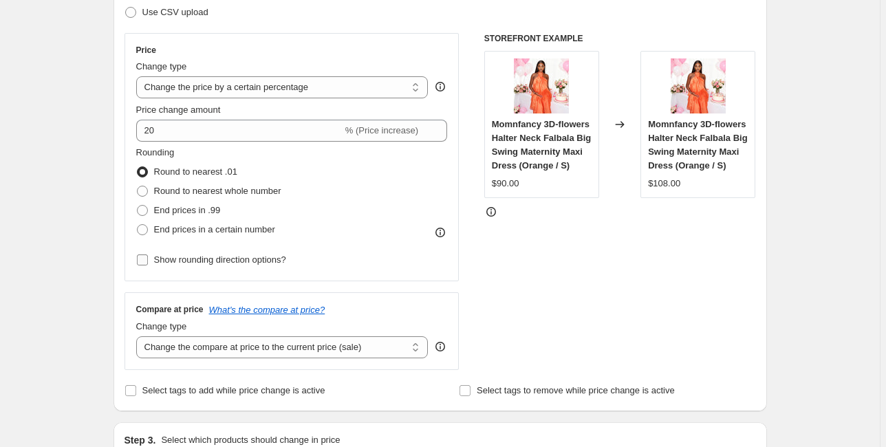
click at [223, 262] on span "Show rounding direction options?" at bounding box center [220, 260] width 132 height 10
click at [148, 262] on input "Show rounding direction options?" at bounding box center [142, 260] width 11 height 11
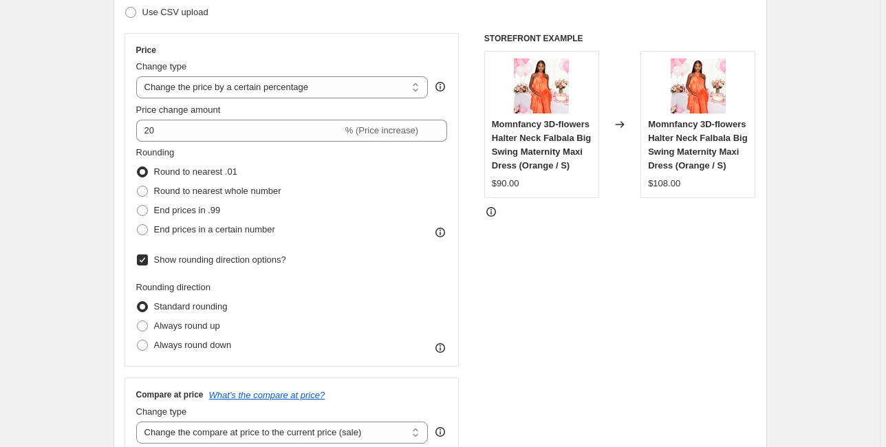
click at [223, 262] on span "Show rounding direction options?" at bounding box center [220, 260] width 132 height 10
click at [148, 262] on input "Show rounding direction options?" at bounding box center [142, 260] width 11 height 11
checkbox input "false"
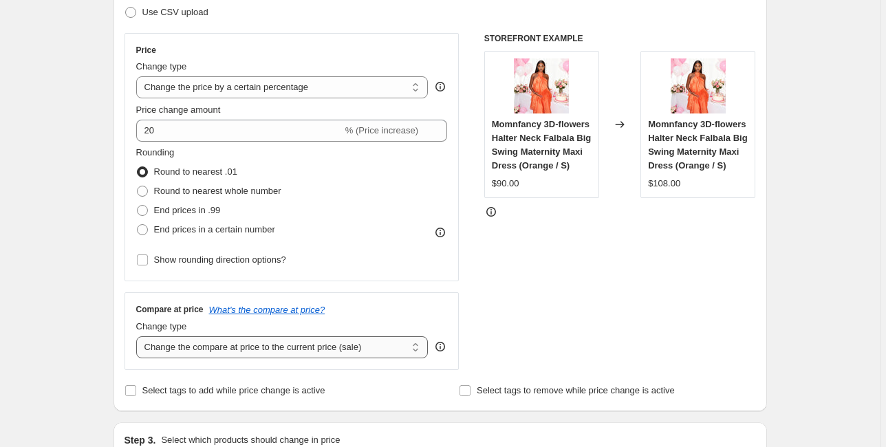
click at [233, 348] on select "Change the compare at price to the current price (sale) Change the compare at p…" at bounding box center [282, 348] width 292 height 22
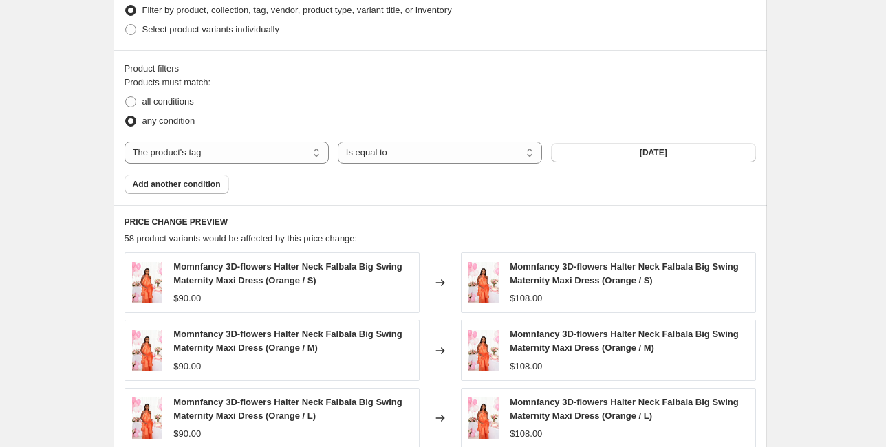
scroll to position [498, 0]
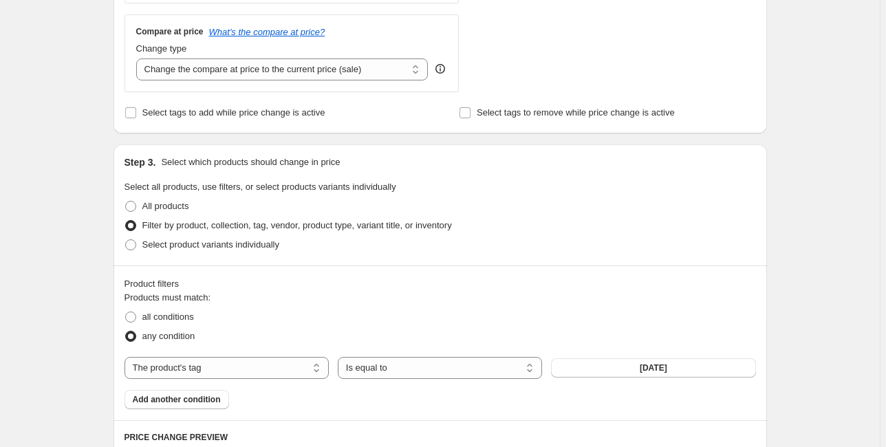
click at [827, 265] on div "Create new price change job. This page is ready Create new price change job Dra…" at bounding box center [440, 278] width 880 height 1553
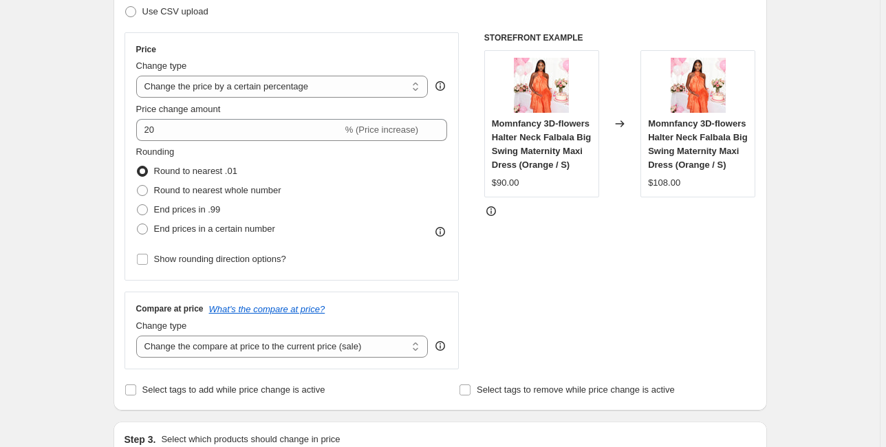
scroll to position [110, 0]
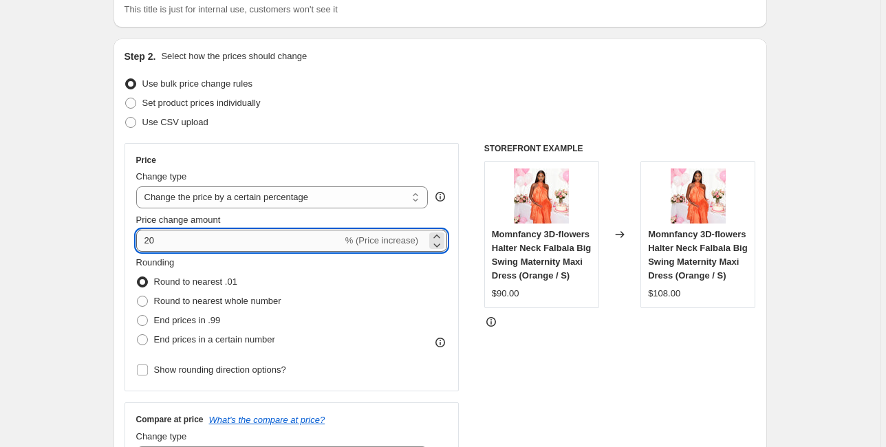
click at [147, 240] on input "20" at bounding box center [239, 241] width 206 height 22
type input "-20"
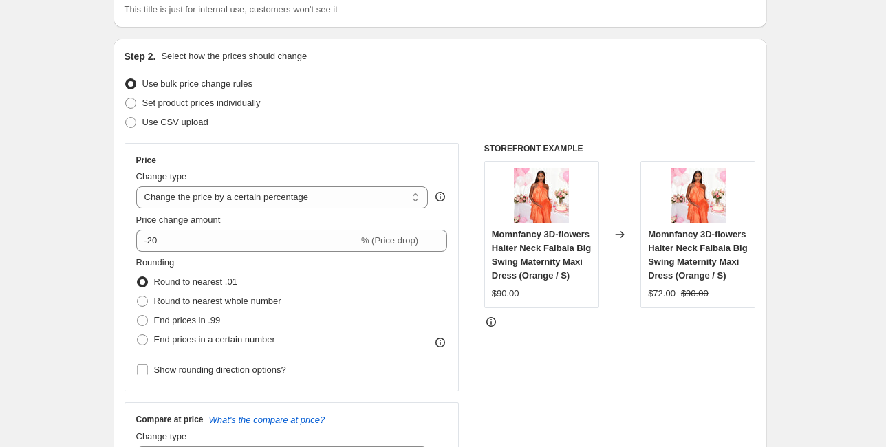
click at [134, 264] on div "Price Change type Change the price to a certain amount Change the price by a ce…" at bounding box center [292, 267] width 335 height 248
click at [691, 381] on div "STOREFRONT EXAMPLE Momnfancy 3D-flowers Halter Neck Falbala Big Swing Maternity…" at bounding box center [621, 311] width 272 height 337
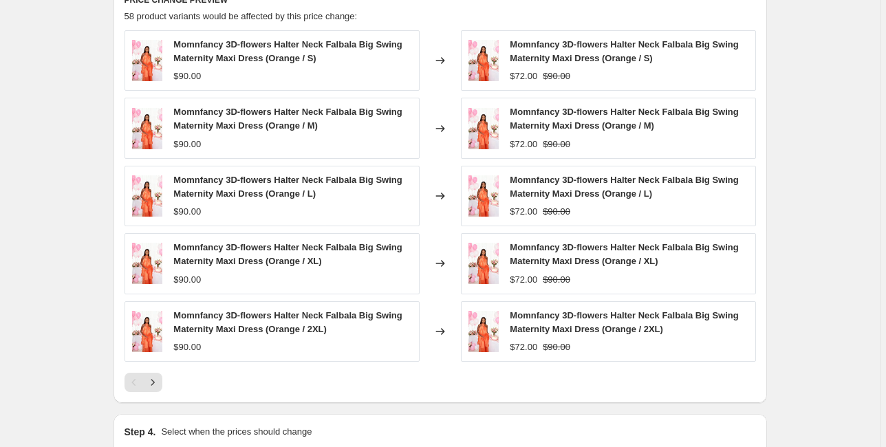
scroll to position [1104, 0]
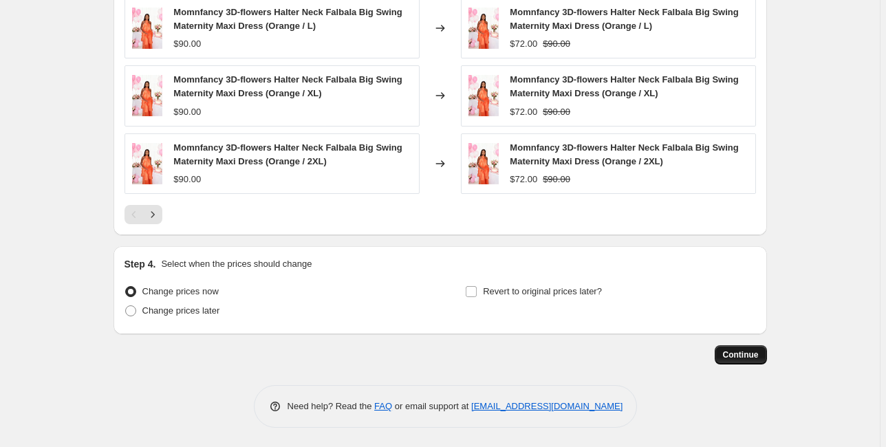
click at [742, 356] on span "Continue" at bounding box center [741, 355] width 36 height 11
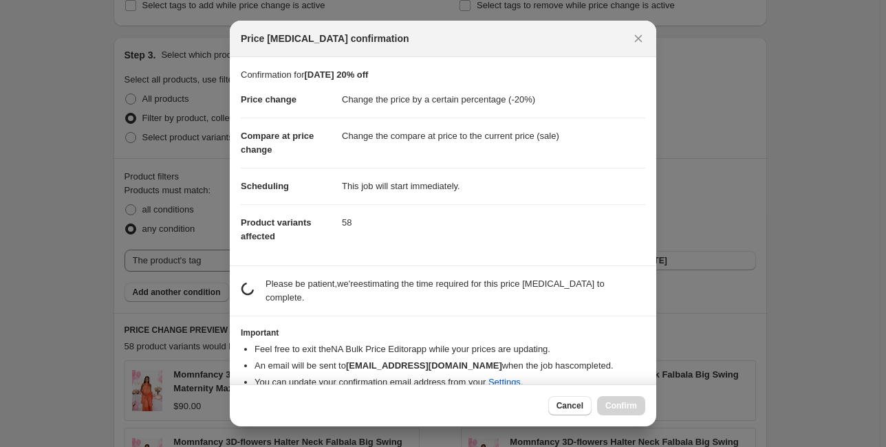
scroll to position [0, 0]
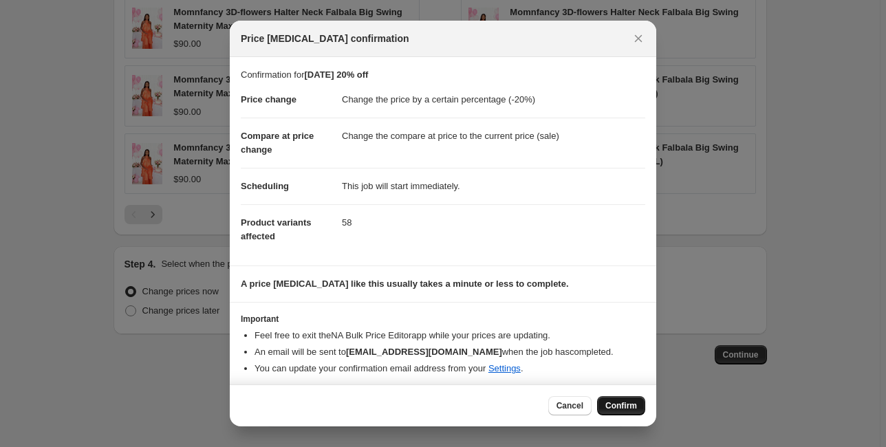
click at [630, 406] on span "Confirm" at bounding box center [622, 406] width 32 height 11
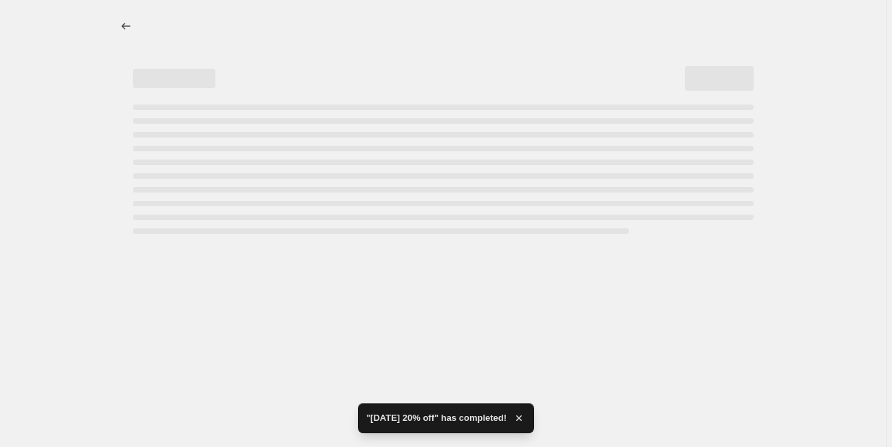
select select "percentage"
select select "tag"
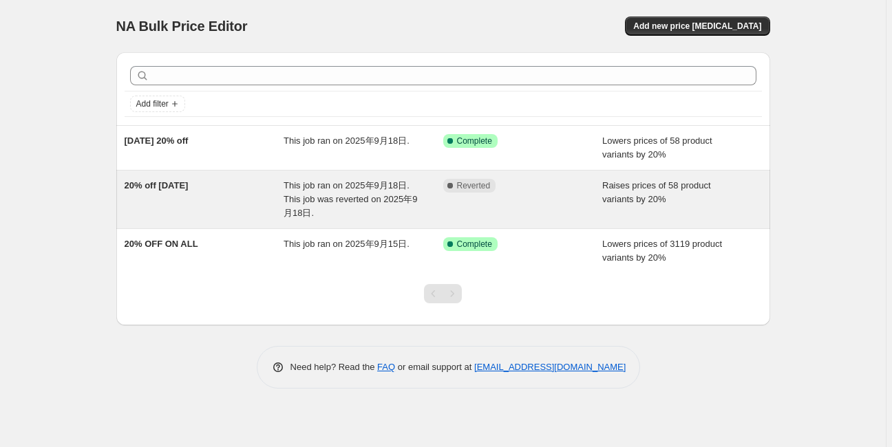
click at [170, 180] on span "20% off 2025/09/18" at bounding box center [157, 185] width 64 height 10
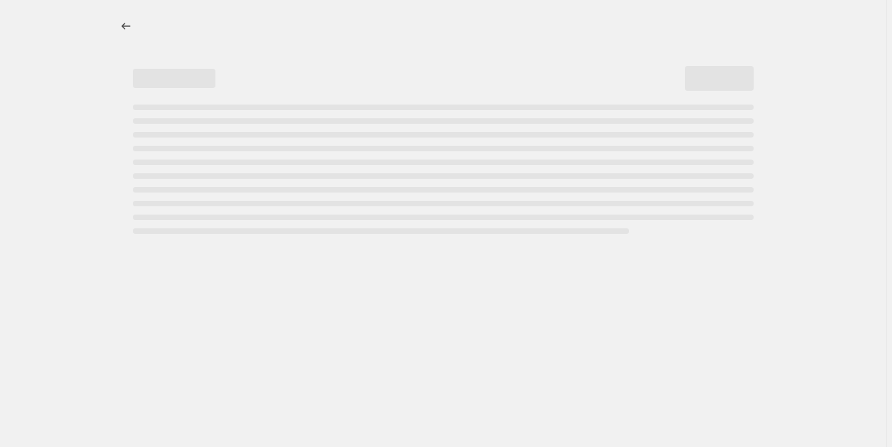
select select "percentage"
select select "tag"
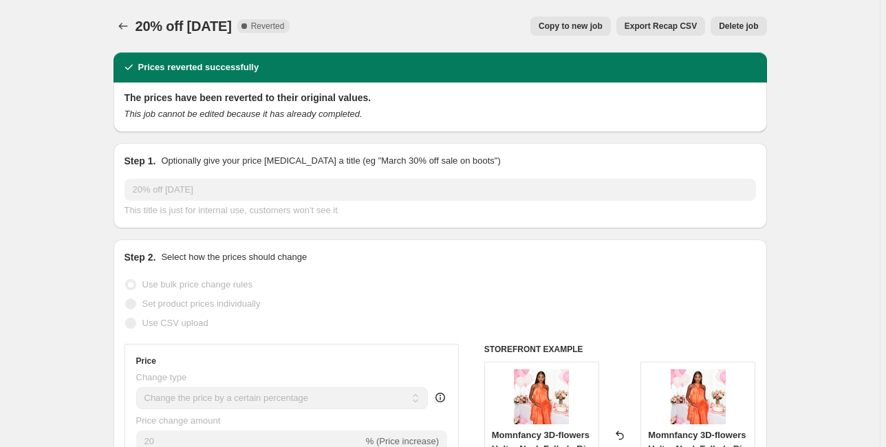
click at [746, 26] on span "Delete job" at bounding box center [738, 26] width 39 height 11
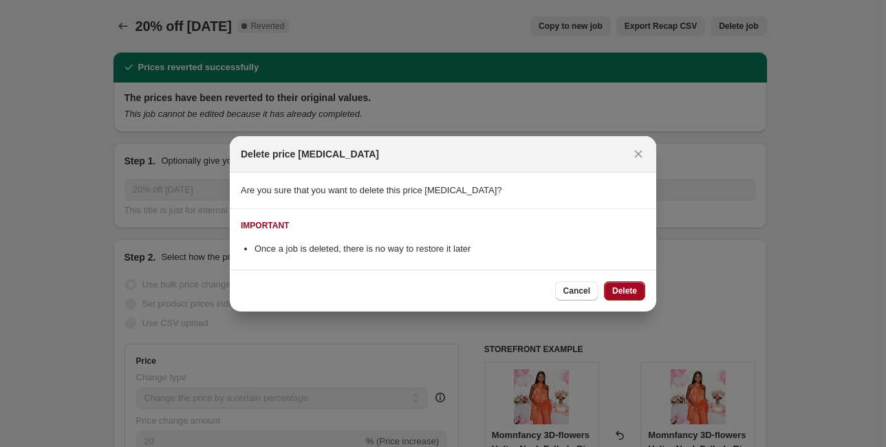
click at [631, 290] on span "Delete" at bounding box center [625, 291] width 25 height 11
